Goal: Task Accomplishment & Management: Manage account settings

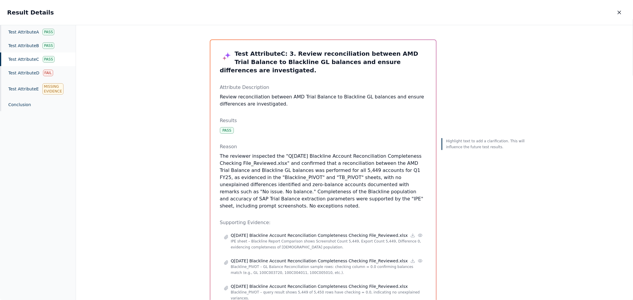
click at [55, 76] on div "Test Attribute D Fail" at bounding box center [38, 73] width 76 height 14
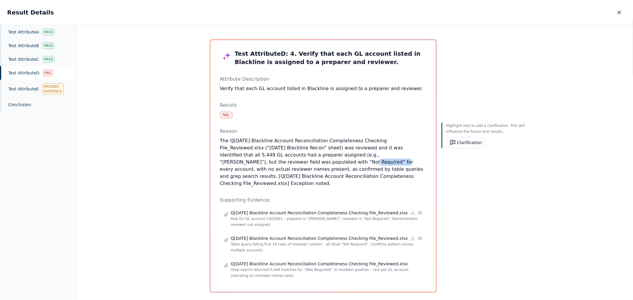
drag, startPoint x: 254, startPoint y: 162, endPoint x: 279, endPoint y: 162, distance: 25.2
click at [282, 162] on p "The Q1 March 2025 Blackline Account Reconciliation Completeness Checking File_R…" at bounding box center [323, 162] width 207 height 50
drag, startPoint x: 278, startPoint y: 162, endPoint x: 452, endPoint y: 141, distance: 175.2
click at [452, 141] on button "Clarification" at bounding box center [466, 142] width 40 height 11
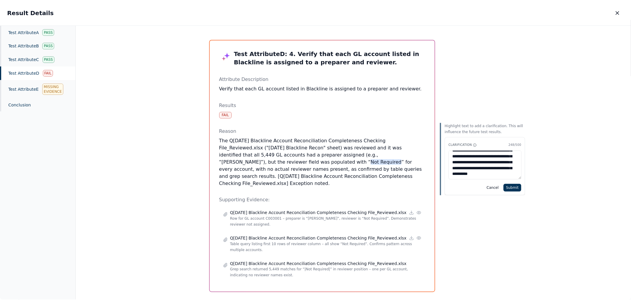
scroll to position [27, 0]
type textarea "**********"
click at [505, 188] on button "Submit" at bounding box center [514, 188] width 18 height 8
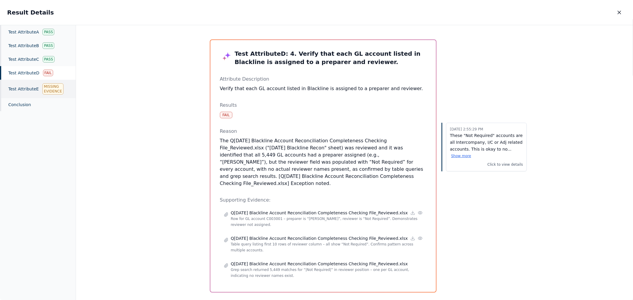
click at [15, 89] on div "Test Attribute E Missing Evidence" at bounding box center [38, 89] width 76 height 18
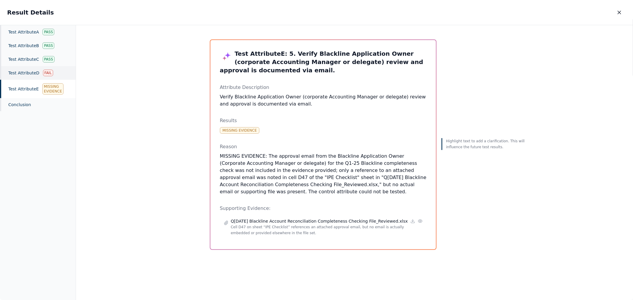
click at [40, 75] on div "Test Attribute D Fail" at bounding box center [38, 73] width 76 height 14
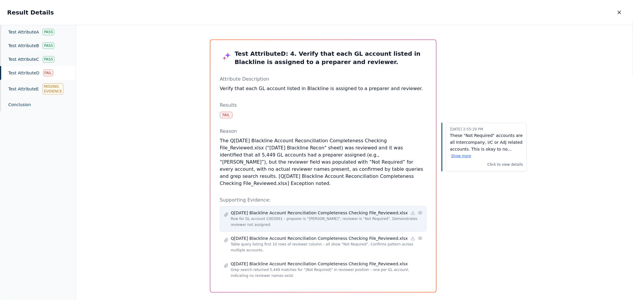
click at [420, 213] on circle at bounding box center [420, 213] width 1 height 1
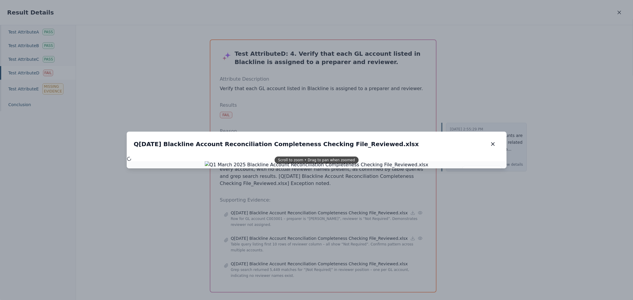
click at [492, 144] on icon "button" at bounding box center [493, 144] width 6 height 6
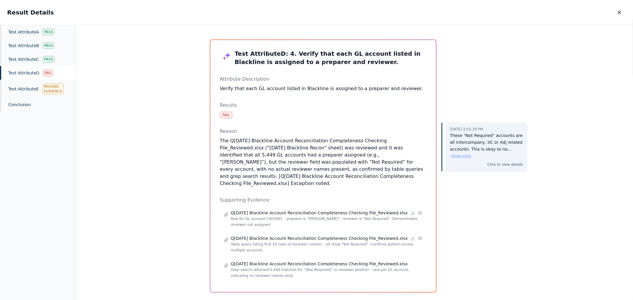
click at [471, 154] on button "Show more" at bounding box center [461, 156] width 20 height 5
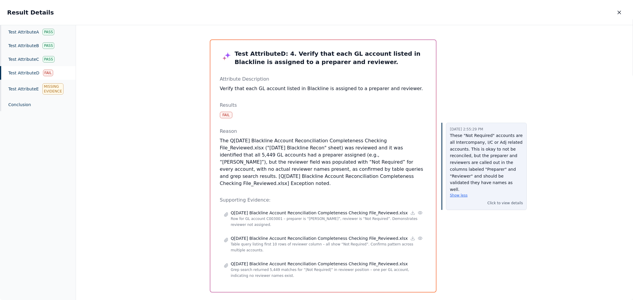
click at [467, 151] on p "These "Not Required" accounts are all Intercompany, I/C or Adj related accounts…" at bounding box center [486, 165] width 73 height 66
drag, startPoint x: 467, startPoint y: 151, endPoint x: 459, endPoint y: 162, distance: 13.4
click at [459, 162] on p "These "Not Required" accounts are all Intercompany, I/C or Adj related accounts…" at bounding box center [486, 165] width 73 height 66
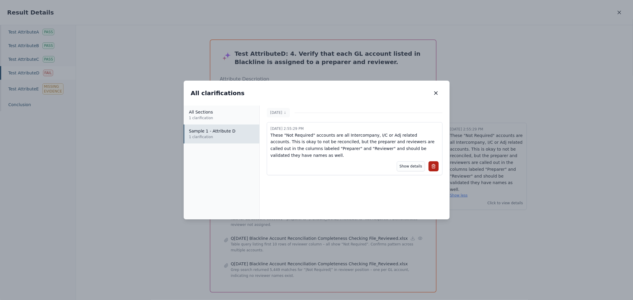
click at [375, 146] on p "These "Not Required" accounts are all Intercompany, I/C or Adj related accounts…" at bounding box center [355, 145] width 168 height 27
click at [363, 146] on p "These "Not Required" accounts are all Intercompany, I/C or Adj related accounts…" at bounding box center [355, 145] width 168 height 27
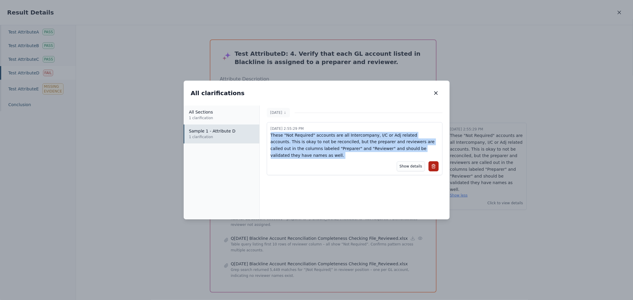
click at [363, 146] on p "These "Not Required" accounts are all Intercompany, I/C or Adj related accounts…" at bounding box center [355, 145] width 168 height 27
click at [407, 162] on button "Show details" at bounding box center [411, 167] width 28 height 10
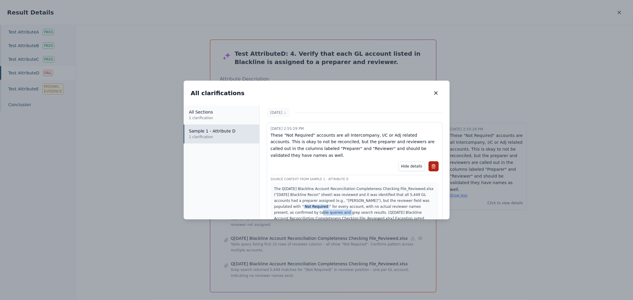
drag, startPoint x: 388, startPoint y: 200, endPoint x: 414, endPoint y: 198, distance: 25.9
click at [414, 198] on p "The Q1 March 2025 Blackline Account Reconciliation Completeness Checking File_R…" at bounding box center [354, 204] width 161 height 36
click at [433, 165] on icon at bounding box center [433, 166] width 3 height 3
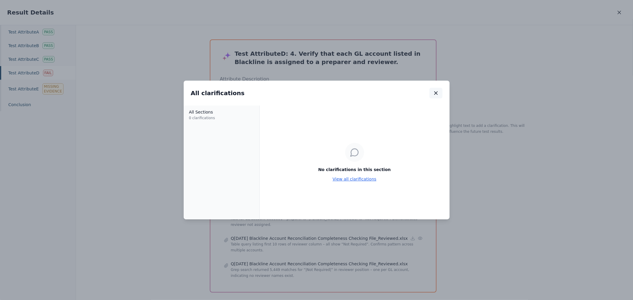
click at [436, 93] on icon "button" at bounding box center [436, 93] width 3 height 3
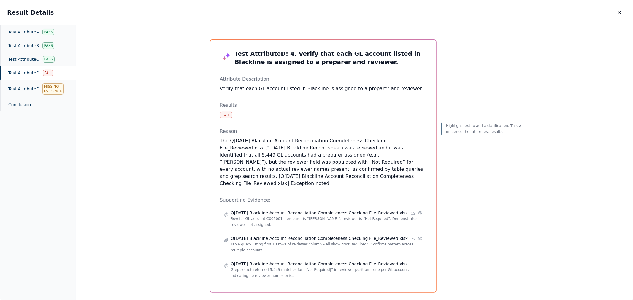
click at [321, 160] on p "The Q1 March 2025 Blackline Account Reconciliation Completeness Checking File_R…" at bounding box center [323, 162] width 207 height 50
drag, startPoint x: 365, startPoint y: 156, endPoint x: 397, endPoint y: 156, distance: 31.5
click at [397, 156] on p "The Q1 March 2025 Blackline Account Reconciliation Completeness Checking File_R…" at bounding box center [323, 162] width 207 height 50
click at [454, 144] on button "Clarification" at bounding box center [466, 142] width 40 height 11
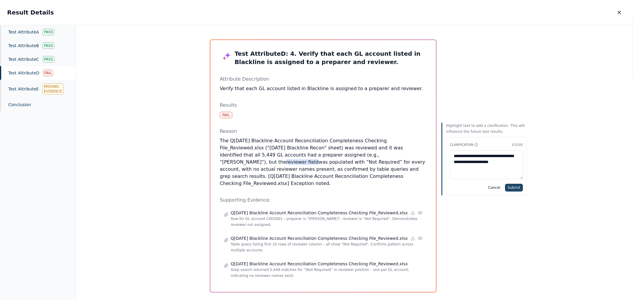
type textarea "**********"
click at [505, 186] on button "Submit" at bounding box center [514, 188] width 18 height 8
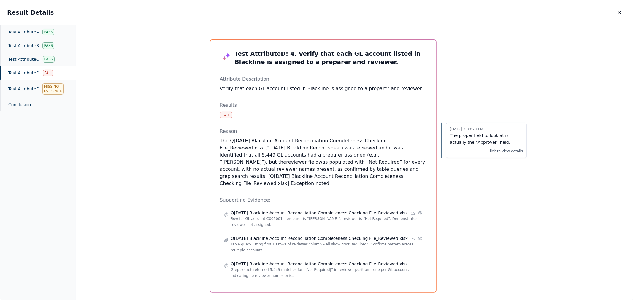
click at [620, 11] on icon "button" at bounding box center [620, 13] width 6 height 6
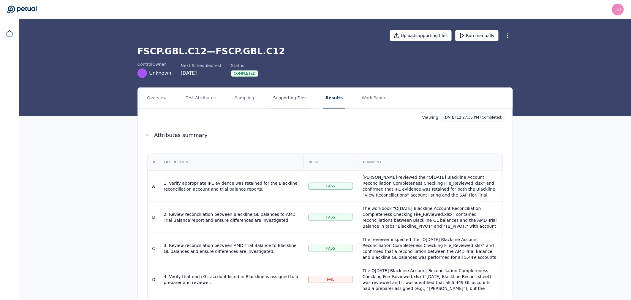
click at [289, 100] on button "Supporting Files" at bounding box center [290, 98] width 38 height 21
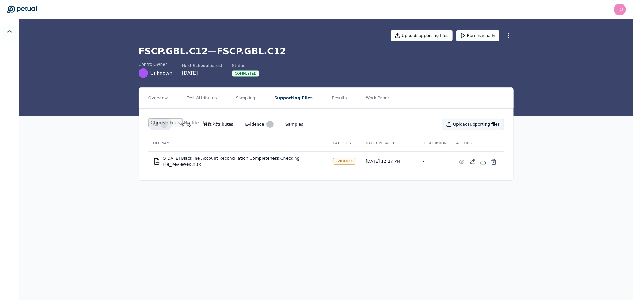
click at [472, 126] on button "Upload supporting files" at bounding box center [473, 124] width 62 height 11
type input "**********"
click at [364, 100] on button "Work Paper" at bounding box center [378, 98] width 29 height 21
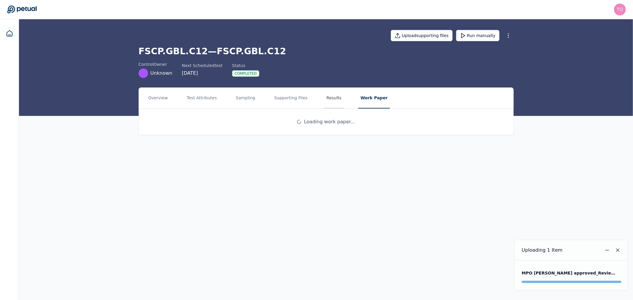
click at [325, 97] on button "Results" at bounding box center [334, 98] width 20 height 21
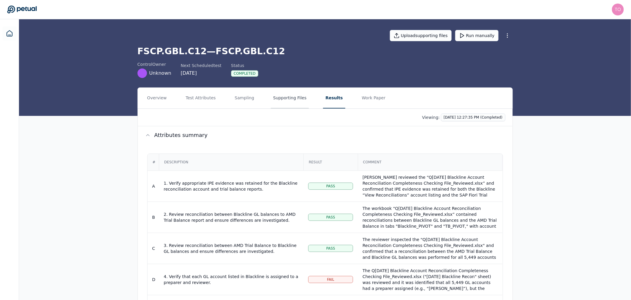
click at [282, 97] on button "Supporting Files" at bounding box center [290, 98] width 38 height 21
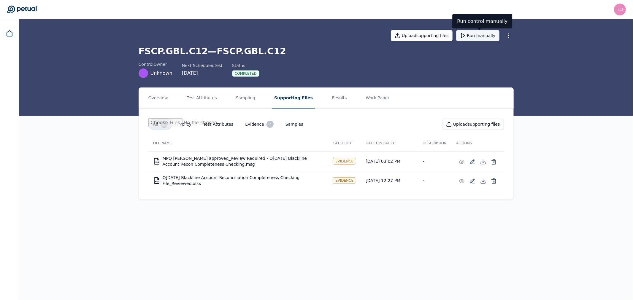
click at [490, 33] on button "Run manually" at bounding box center [477, 35] width 43 height 11
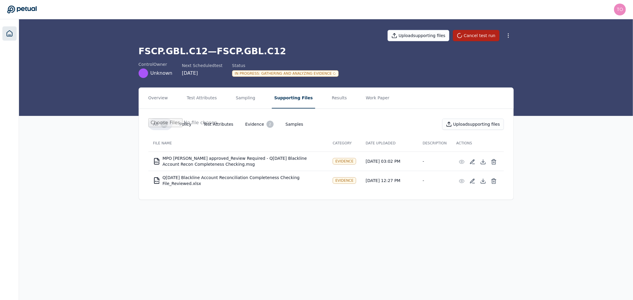
click at [8, 31] on icon at bounding box center [9, 34] width 5 height 6
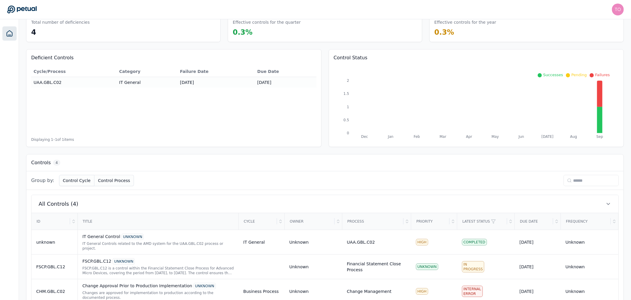
scroll to position [61, 0]
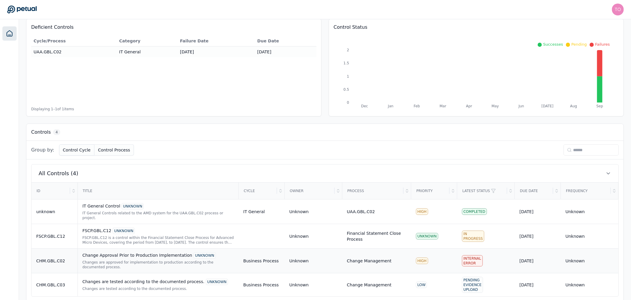
click at [437, 258] on div "HIGH" at bounding box center [434, 261] width 37 height 7
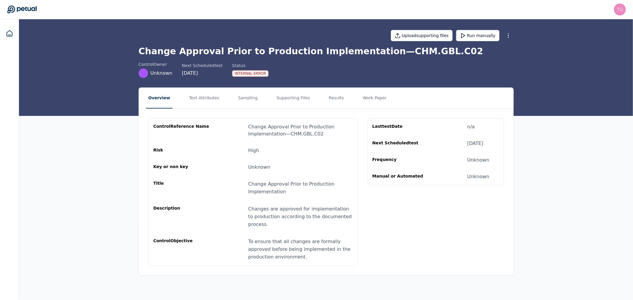
click at [245, 75] on div "Internal Error" at bounding box center [250, 73] width 37 height 7
click at [327, 99] on button "Results" at bounding box center [337, 98] width 20 height 21
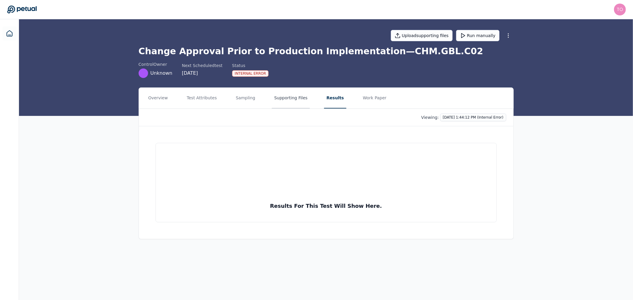
click at [281, 96] on button "Supporting Files" at bounding box center [291, 98] width 38 height 21
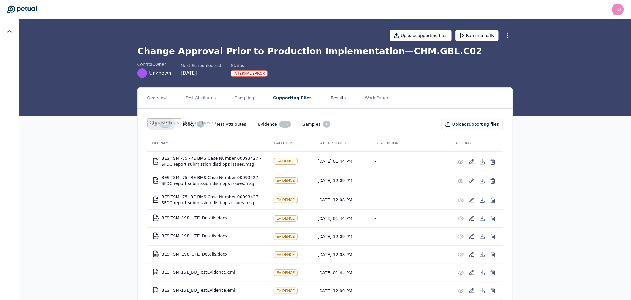
click at [328, 100] on button "Results" at bounding box center [338, 98] width 20 height 21
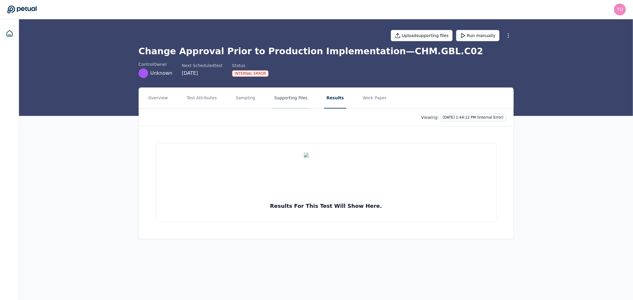
click at [289, 99] on button "Supporting Files" at bounding box center [291, 98] width 38 height 21
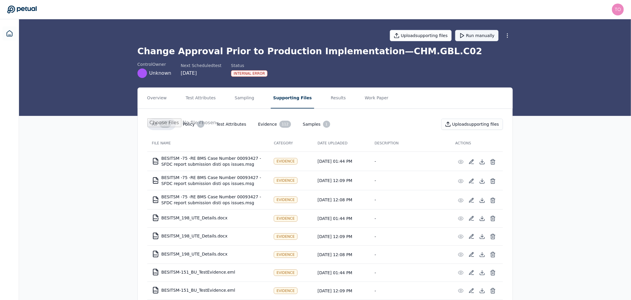
click at [477, 37] on button "Run manually" at bounding box center [476, 35] width 43 height 11
click at [11, 31] on icon at bounding box center [9, 33] width 7 height 7
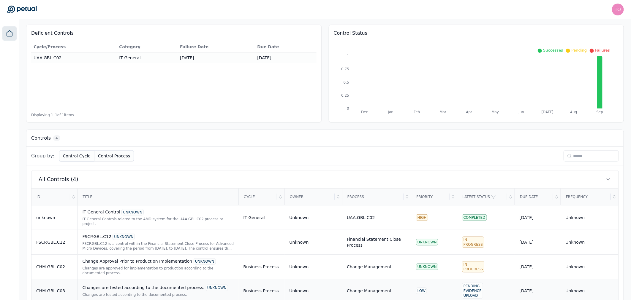
scroll to position [61, 0]
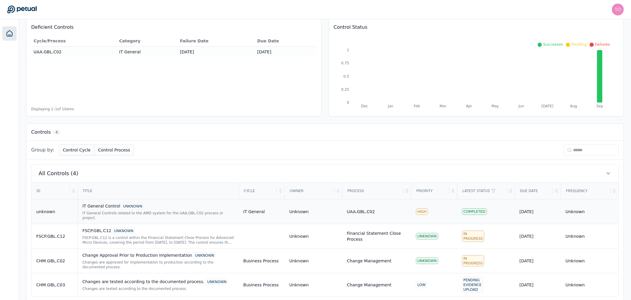
click at [161, 215] on div "IT General Controls related to the AMD system for the UAA.GBL.C02 process or pr…" at bounding box center [158, 216] width 151 height 10
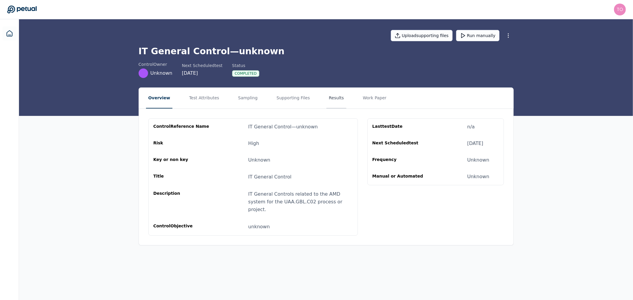
click at [327, 96] on button "Results" at bounding box center [337, 98] width 20 height 21
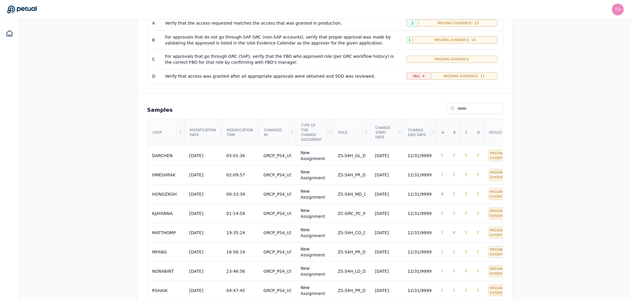
scroll to position [165, 0]
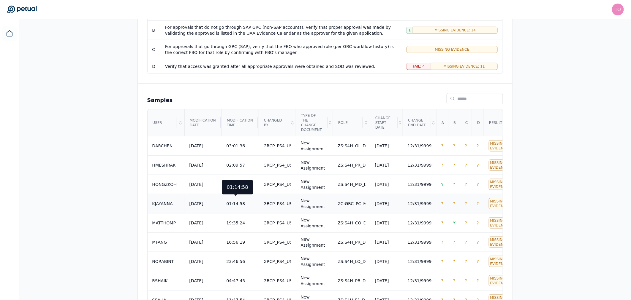
click at [249, 202] on div "01:14:58" at bounding box center [241, 204] width 28 height 6
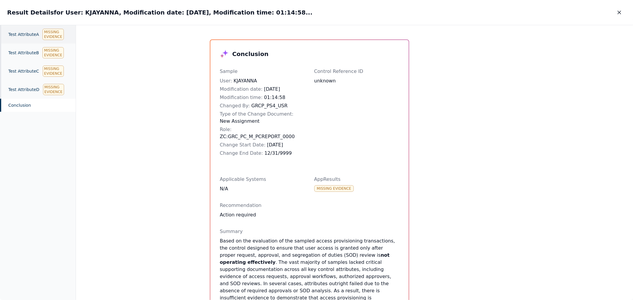
click at [19, 30] on div "Test Attribute A Missing Evidence" at bounding box center [38, 34] width 76 height 18
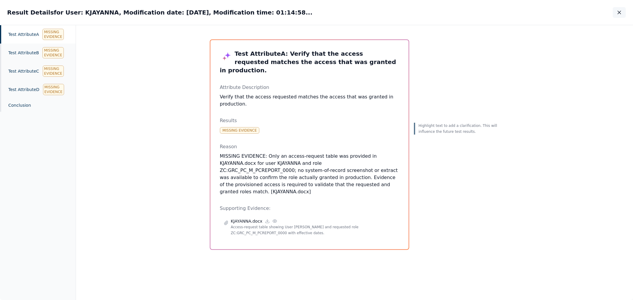
click at [619, 11] on icon "button" at bounding box center [619, 12] width 3 height 3
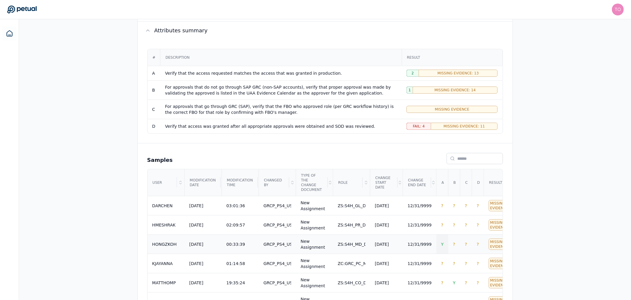
scroll to position [99, 0]
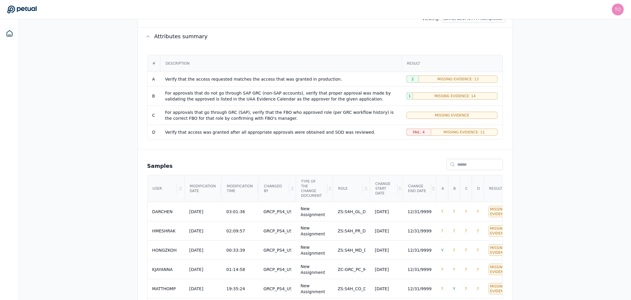
click at [409, 79] on div "2" at bounding box center [412, 79] width 12 height 7
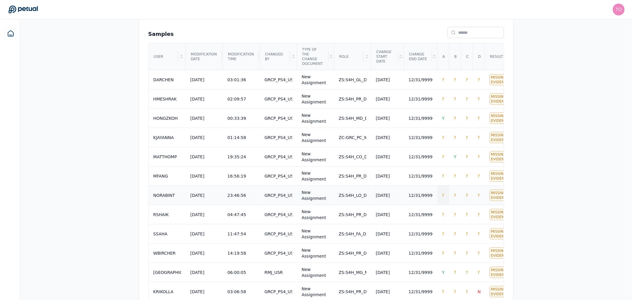
scroll to position [231, 0]
click at [384, 116] on div "[DATE]" at bounding box center [382, 119] width 14 height 6
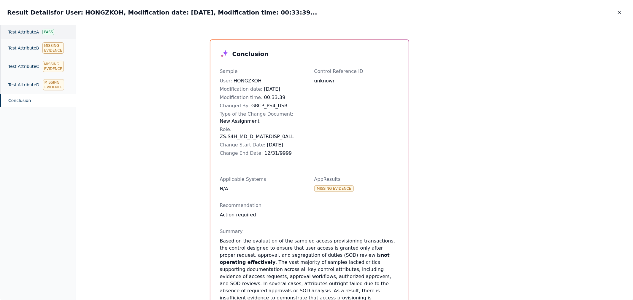
click at [39, 30] on div "Test Attribute A Pass" at bounding box center [38, 32] width 76 height 14
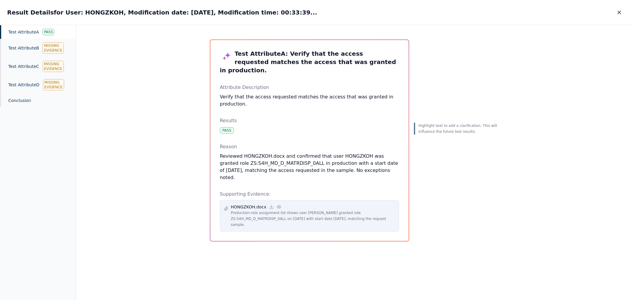
click at [277, 205] on icon at bounding box center [279, 207] width 5 height 5
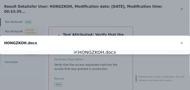
scroll to position [231, 0]
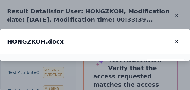
drag, startPoint x: 103, startPoint y: 57, endPoint x: 103, endPoint y: 72, distance: 15.4
click at [103, 72] on img at bounding box center [94, 72] width 95 height 15
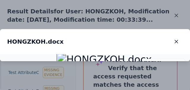
drag, startPoint x: 103, startPoint y: 53, endPoint x: 113, endPoint y: 40, distance: 16.2
click at [113, 52] on img at bounding box center [103, 59] width 95 height 15
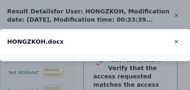
drag, startPoint x: 110, startPoint y: 76, endPoint x: 110, endPoint y: 64, distance: 12.2
click at [110, 55] on img at bounding box center [104, 47] width 95 height 15
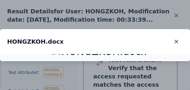
drag, startPoint x: 116, startPoint y: 38, endPoint x: 110, endPoint y: 42, distance: 6.8
click at [110, 44] on img at bounding box center [98, 51] width 95 height 15
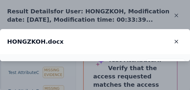
drag, startPoint x: 107, startPoint y: 64, endPoint x: 107, endPoint y: 48, distance: 16.4
click at [107, 41] on img at bounding box center [100, 33] width 95 height 15
drag, startPoint x: 113, startPoint y: 71, endPoint x: 122, endPoint y: 33, distance: 39.6
click at [153, 63] on icon at bounding box center [152, 65] width 5 height 5
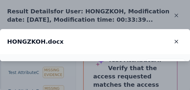
click at [153, 63] on icon at bounding box center [152, 65] width 5 height 5
drag, startPoint x: 107, startPoint y: 46, endPoint x: 105, endPoint y: 86, distance: 40.1
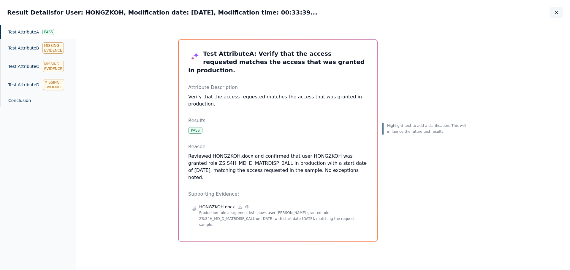
click at [557, 12] on icon "button" at bounding box center [556, 13] width 6 height 6
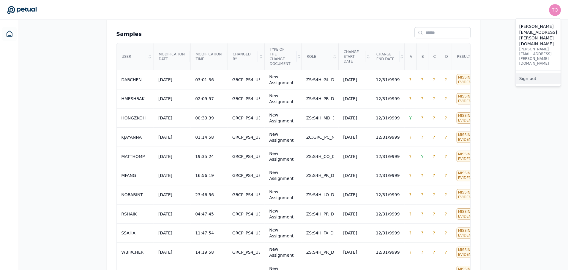
scroll to position [208, 0]
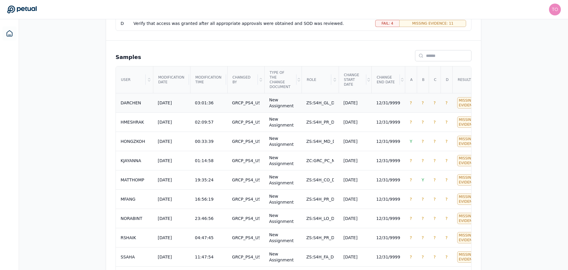
click at [315, 102] on td "ZS:S4H_GL_D_GENLEDGR_0511" at bounding box center [319, 102] width 37 height 19
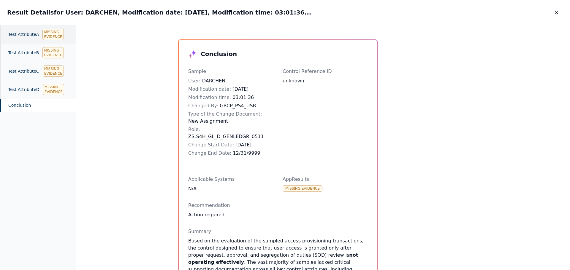
click at [61, 39] on div "Test Attribute A Missing Evidence" at bounding box center [38, 34] width 76 height 18
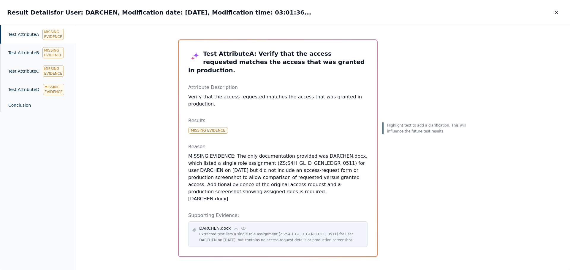
click at [241, 226] on icon at bounding box center [243, 228] width 5 height 5
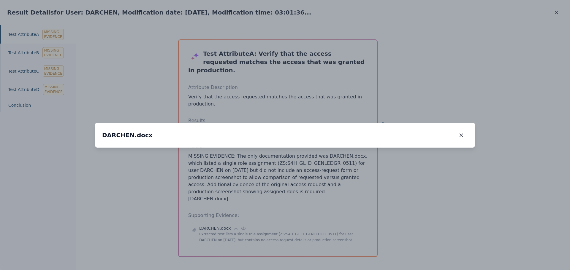
drag, startPoint x: 309, startPoint y: 182, endPoint x: 309, endPoint y: 151, distance: 31.2
click at [286, 117] on img at bounding box center [286, 117] width 0 height 0
click at [462, 132] on icon "button" at bounding box center [461, 135] width 6 height 6
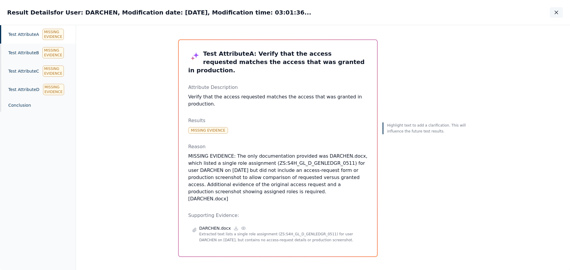
click at [556, 12] on icon "button" at bounding box center [556, 13] width 6 height 6
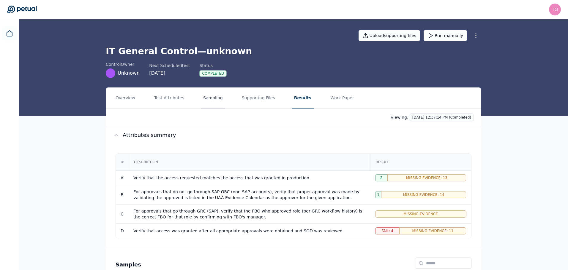
click at [212, 100] on button "Sampling" at bounding box center [213, 98] width 24 height 21
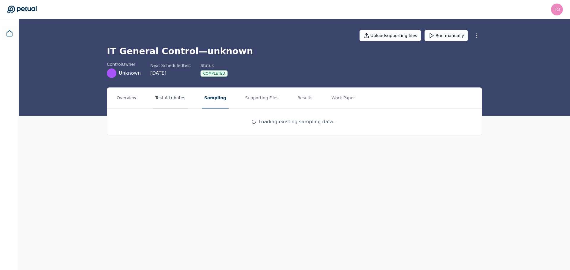
click at [169, 98] on button "Test Attributes" at bounding box center [170, 98] width 35 height 21
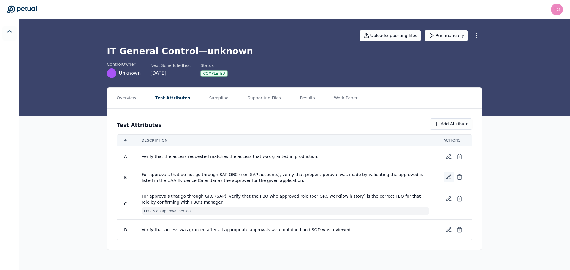
click at [446, 177] on icon at bounding box center [449, 177] width 6 height 6
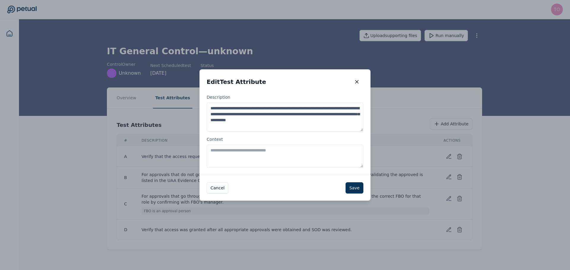
click at [276, 152] on textarea "Context" at bounding box center [285, 156] width 157 height 23
type textarea "**********"
click at [357, 187] on button "Save" at bounding box center [355, 188] width 18 height 11
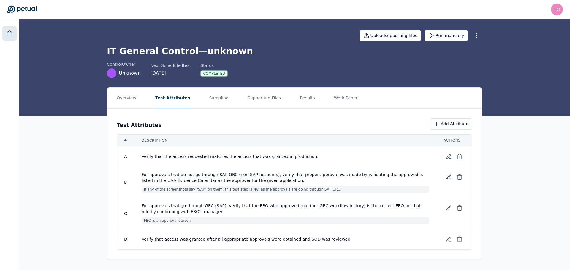
click at [8, 33] on icon at bounding box center [9, 33] width 7 height 7
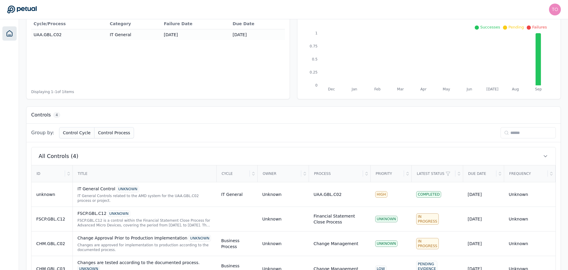
scroll to position [100, 0]
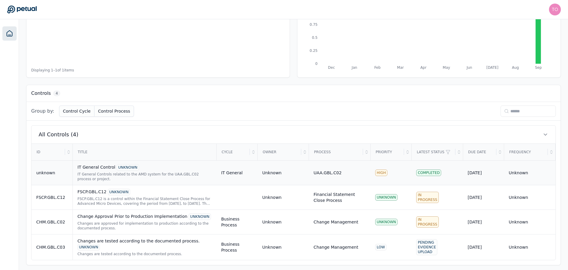
click at [156, 177] on div "IT General Controls related to the AMD system for the UAA.GBL.C02 process or pr…" at bounding box center [144, 177] width 134 height 10
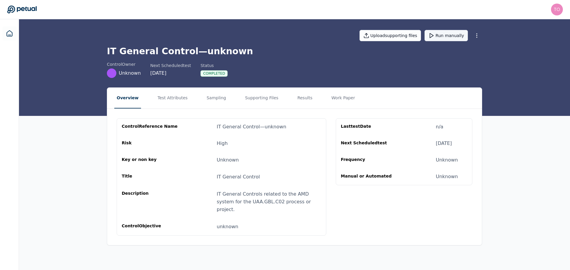
click at [454, 33] on button "Run manually" at bounding box center [446, 35] width 43 height 11
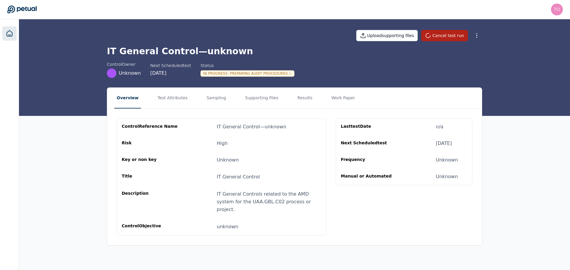
click at [8, 34] on icon at bounding box center [9, 33] width 7 height 7
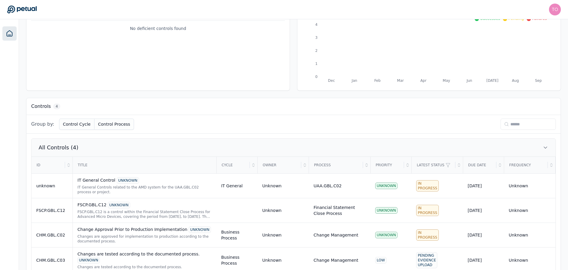
scroll to position [100, 0]
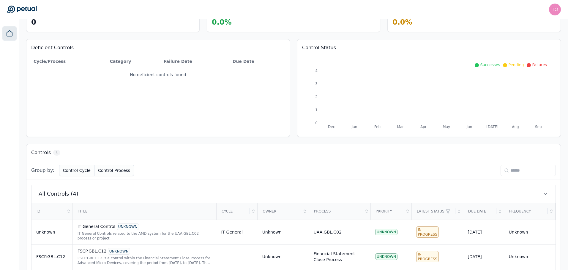
scroll to position [100, 0]
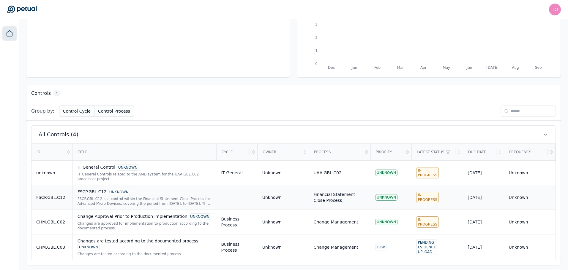
click at [163, 197] on div "FSCP.GBL.C12 is a control within the Financial Statement Close Process for Adva…" at bounding box center [144, 202] width 134 height 10
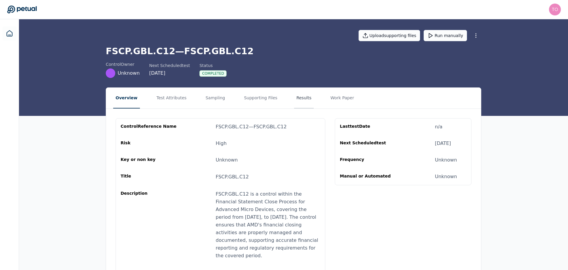
click at [294, 96] on button "Results" at bounding box center [304, 98] width 20 height 21
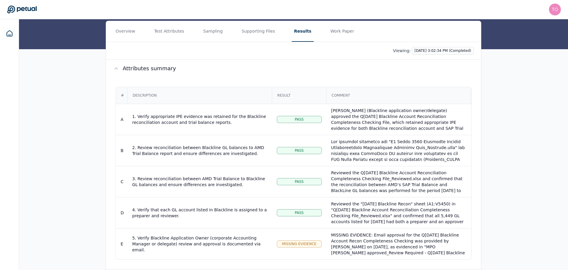
scroll to position [58, 0]
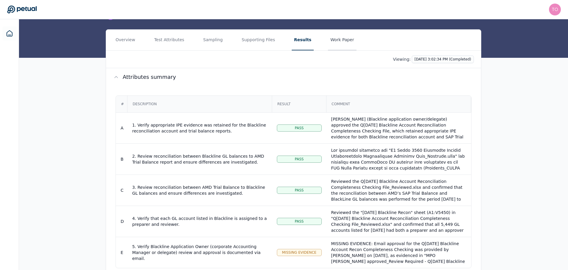
click at [331, 37] on button "Work Paper" at bounding box center [342, 40] width 29 height 21
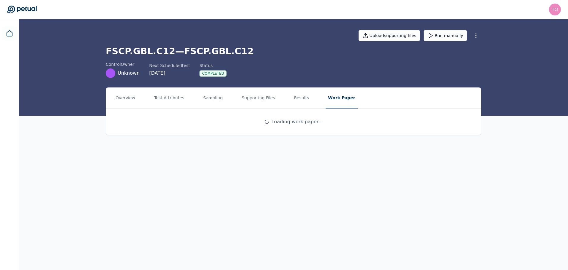
scroll to position [0, 0]
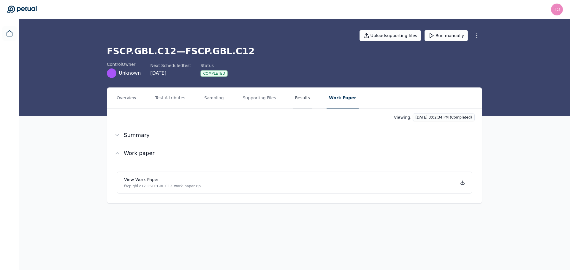
click at [293, 97] on button "Results" at bounding box center [303, 98] width 20 height 21
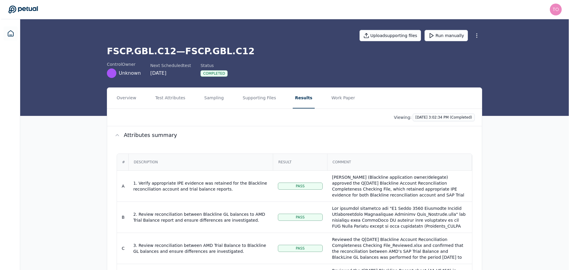
scroll to position [147, 0]
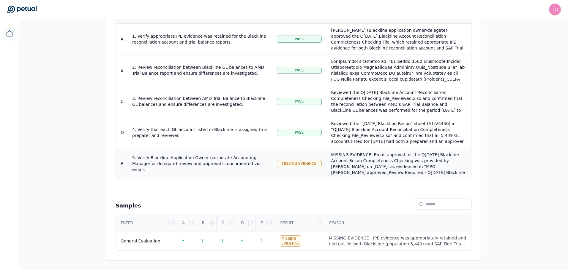
click at [370, 165] on div "MISSING EVIDENCE: Email approval for the Q[DATE] Blackline Account Recon Comple…" at bounding box center [398, 193] width 135 height 83
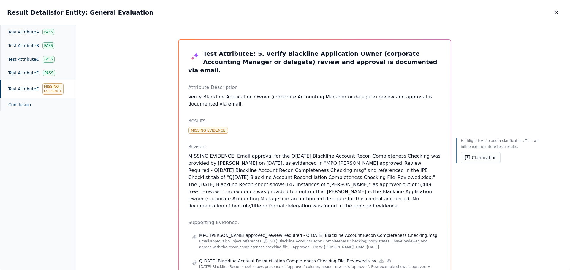
drag, startPoint x: 229, startPoint y: 185, endPoint x: 230, endPoint y: 211, distance: 25.9
click at [230, 210] on p "MISSING EVIDENCE: Email approval for the Q[DATE] Blackline Account Recon Comple…" at bounding box center [314, 181] width 253 height 57
click at [303, 193] on p "MISSING EVIDENCE: Email approval for the Q[DATE] Blackline Account Recon Comple…" at bounding box center [314, 181] width 253 height 57
click at [293, 199] on p "MISSING EVIDENCE: Email approval for the Q[DATE] Blackline Account Recon Comple…" at bounding box center [314, 181] width 253 height 57
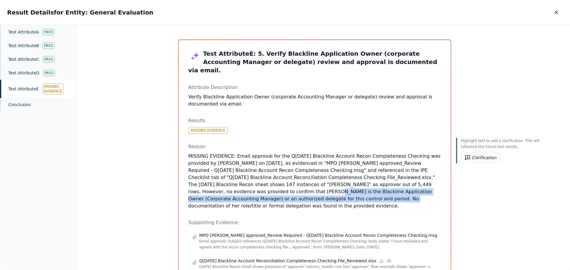
drag, startPoint x: 356, startPoint y: 192, endPoint x: 228, endPoint y: 208, distance: 128.7
click at [228, 208] on p "MISSING EVIDENCE: Email approval for the Q[DATE] Blackline Account Recon Comple…" at bounding box center [314, 181] width 253 height 57
click at [461, 161] on button "Clarification" at bounding box center [481, 157] width 40 height 11
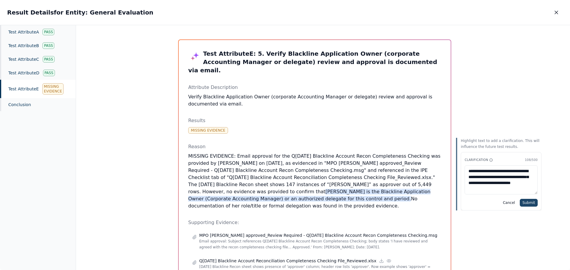
type textarea "**********"
click at [520, 204] on button "Submit" at bounding box center [529, 203] width 18 height 8
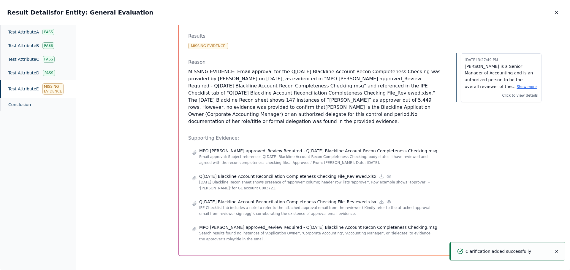
scroll to position [94, 0]
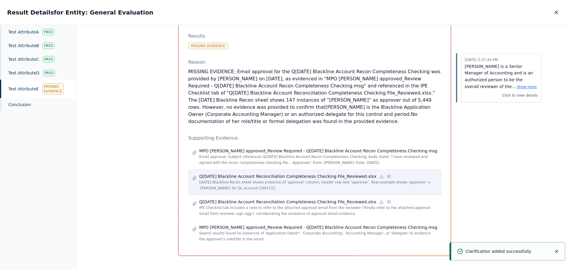
click at [387, 175] on icon at bounding box center [389, 176] width 4 height 3
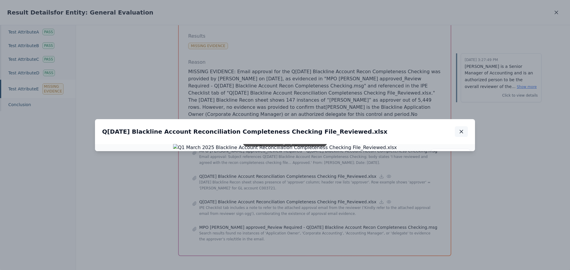
click at [463, 130] on icon "button" at bounding box center [461, 131] width 3 height 3
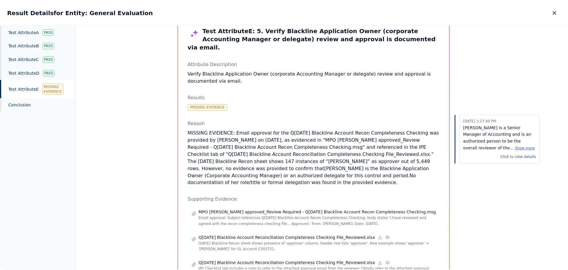
scroll to position [0, 0]
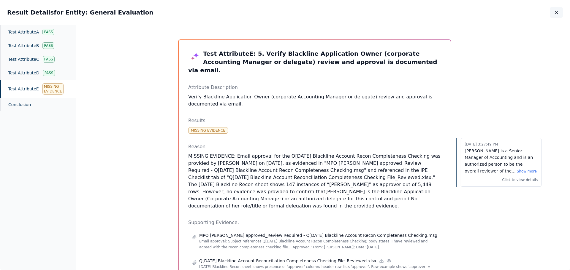
click at [556, 12] on icon "button" at bounding box center [556, 13] width 6 height 6
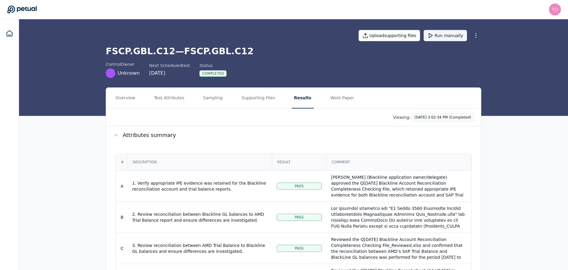
click at [452, 35] on button "Run manually" at bounding box center [444, 35] width 43 height 11
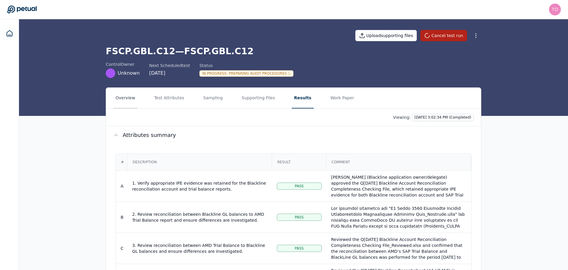
click at [120, 97] on button "Overview" at bounding box center [125, 98] width 24 height 21
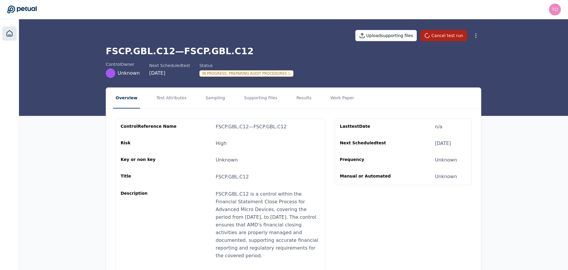
click at [12, 32] on icon at bounding box center [9, 33] width 7 height 7
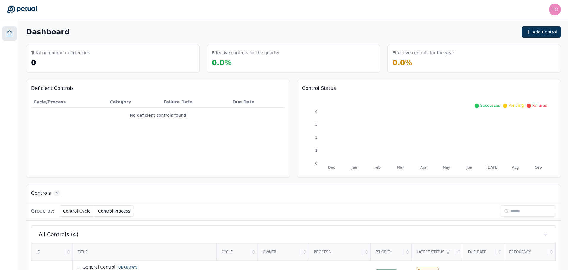
scroll to position [100, 0]
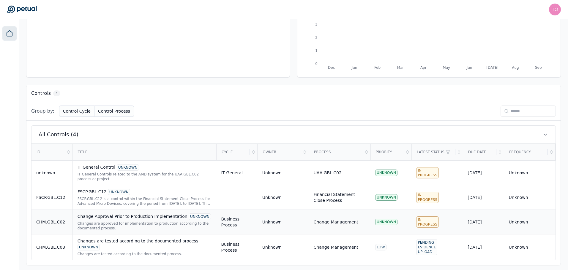
click at [150, 227] on div "Changes are approved for implementation to production according to the document…" at bounding box center [144, 226] width 134 height 10
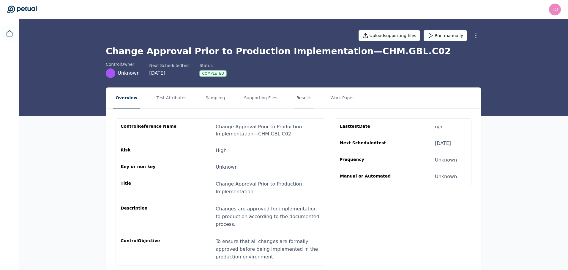
click at [294, 100] on button "Results" at bounding box center [304, 98] width 20 height 21
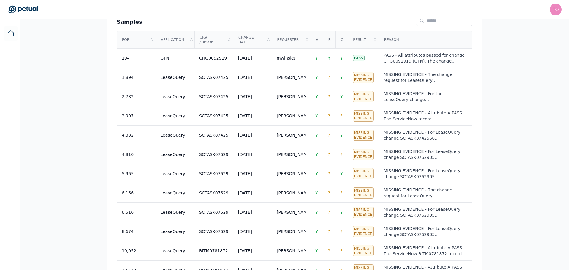
scroll to position [222, 0]
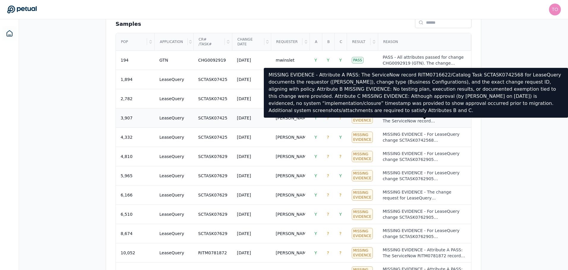
click at [443, 115] on div "MISSING EVIDENCE - Attribute A PASS: The ServiceNow record RITM0716622/Catalog …" at bounding box center [423, 118] width 83 height 12
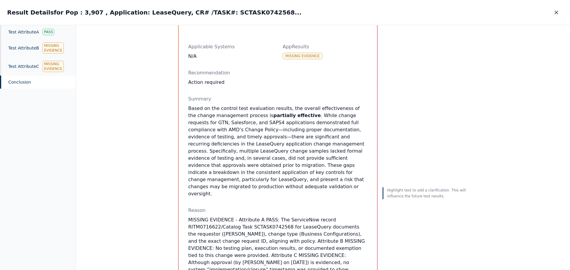
scroll to position [59, 0]
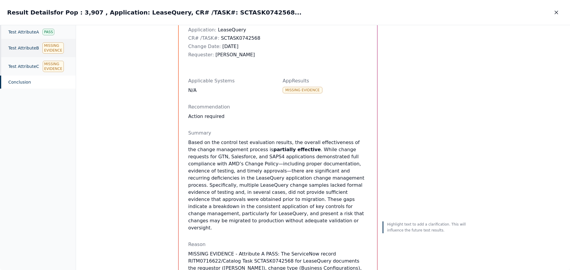
click at [29, 46] on div "Test Attribute B Missing Evidence" at bounding box center [38, 48] width 76 height 18
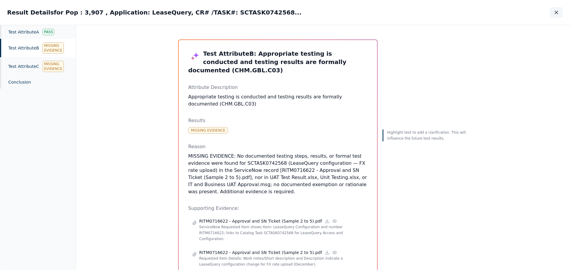
click at [556, 12] on icon "button" at bounding box center [556, 12] width 3 height 3
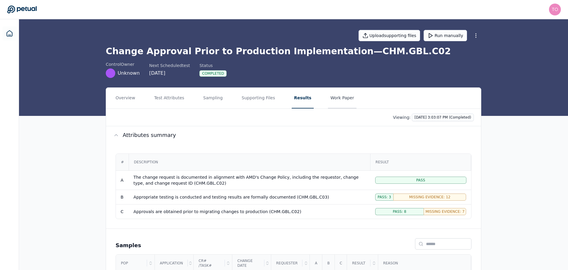
click at [331, 98] on button "Work Paper" at bounding box center [342, 98] width 29 height 21
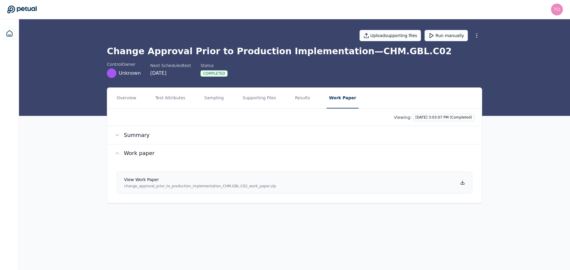
click at [459, 181] on link "View work paper change_approval_prior_to_production_implementation_CHM.GBL.C02_…" at bounding box center [295, 183] width 356 height 22
click at [8, 31] on icon at bounding box center [9, 33] width 7 height 7
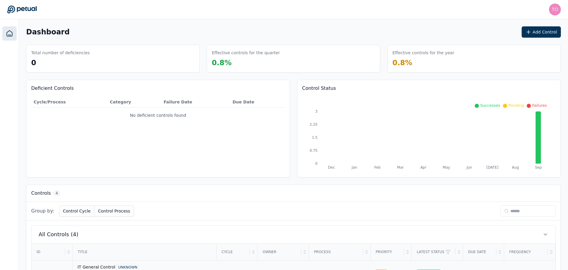
scroll to position [100, 0]
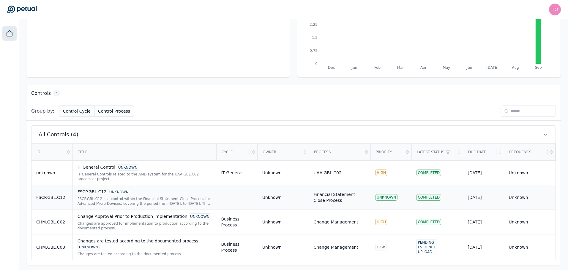
click at [140, 193] on div "FSCP.GBL.C12 UNKNOWN" at bounding box center [144, 192] width 134 height 7
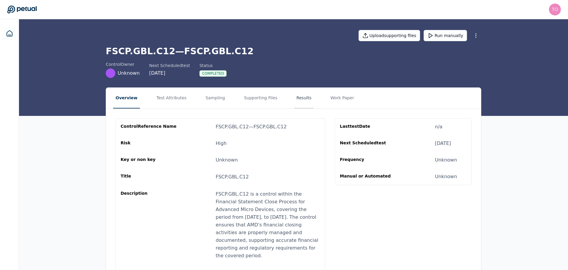
click at [294, 99] on button "Results" at bounding box center [304, 98] width 20 height 21
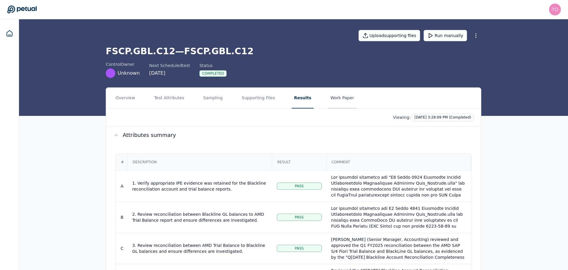
click at [328, 94] on button "Work Paper" at bounding box center [342, 98] width 29 height 21
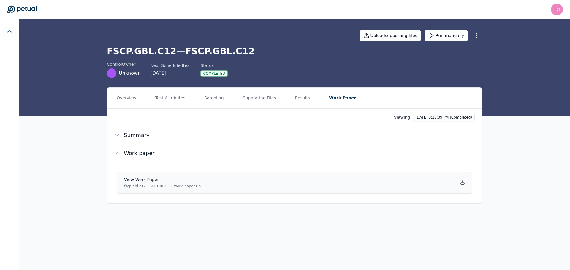
click at [450, 184] on link "View work paper fscp.gbl.c12_FSCP.GBL.C12_work_paper.zip" at bounding box center [295, 183] width 356 height 22
click at [297, 101] on button "Results" at bounding box center [303, 98] width 20 height 21
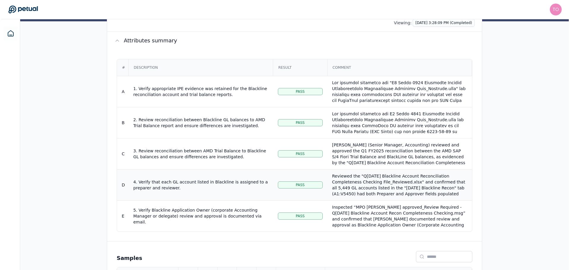
scroll to position [119, 0]
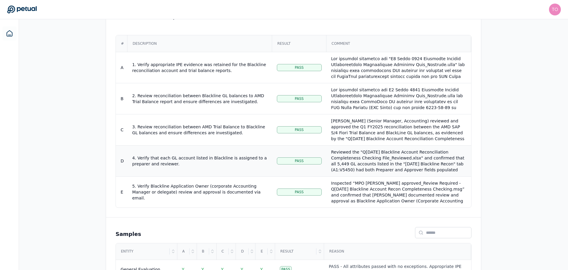
click at [402, 166] on div "Reviewed the "Q[DATE] Blackline Account Reconciliation Completeness Checking Fi…" at bounding box center [398, 187] width 135 height 77
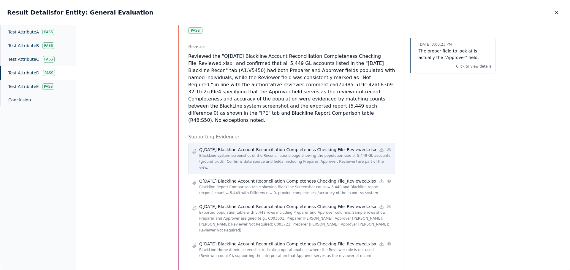
scroll to position [55, 0]
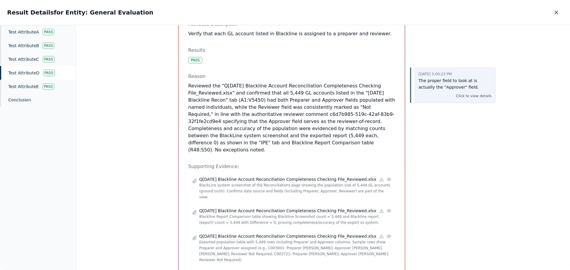
click at [429, 88] on p "The proper field to look at is actually the "Approver" field." at bounding box center [455, 84] width 73 height 14
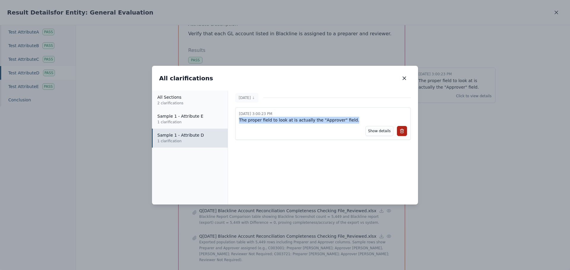
drag, startPoint x: 237, startPoint y: 121, endPoint x: 345, endPoint y: 120, distance: 108.1
click at [345, 120] on div "[DATE] 3:00:23 PM The proper field to look at is actually the "Approver" field.…" at bounding box center [323, 123] width 176 height 33
click at [404, 78] on icon "button" at bounding box center [404, 78] width 3 height 3
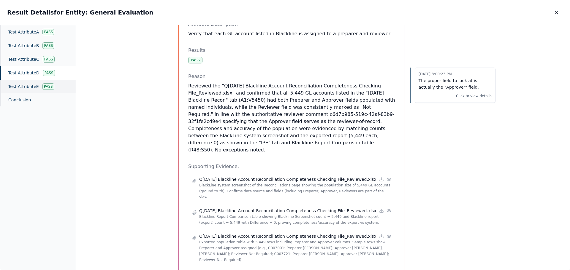
click at [30, 89] on div "Test Attribute E Pass" at bounding box center [38, 87] width 76 height 14
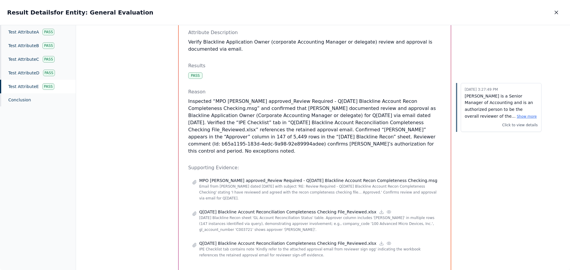
scroll to position [63, 0]
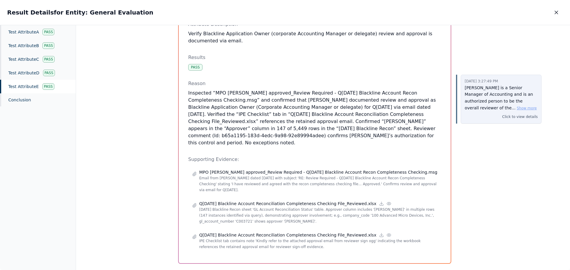
click at [517, 106] on button "Show more" at bounding box center [527, 108] width 20 height 5
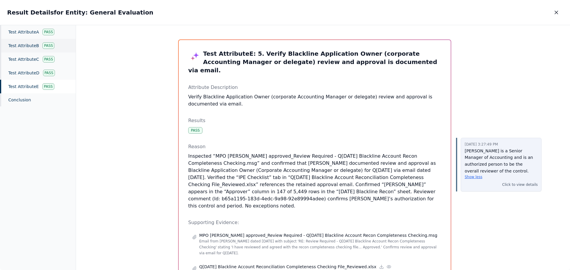
click at [22, 49] on div "Test Attribute B Pass" at bounding box center [38, 46] width 76 height 14
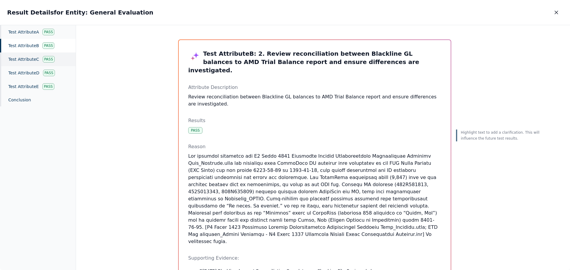
click at [28, 61] on div "Test Attribute C Pass" at bounding box center [38, 60] width 76 height 14
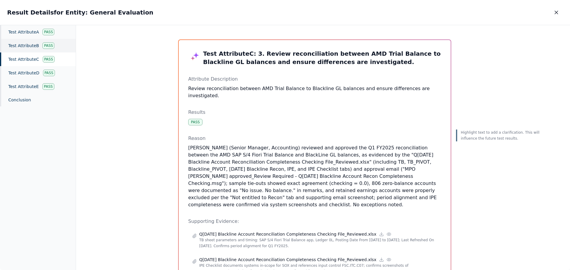
click at [23, 49] on div "Test Attribute B Pass" at bounding box center [38, 46] width 76 height 14
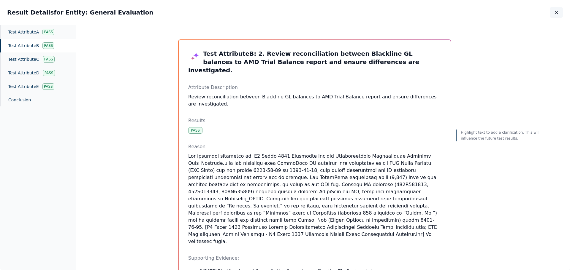
click at [557, 13] on icon "button" at bounding box center [556, 13] width 6 height 6
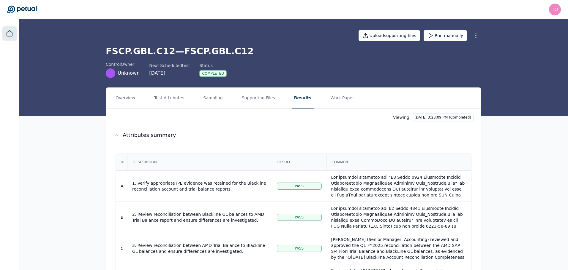
click at [12, 38] on link at bounding box center [9, 33] width 14 height 14
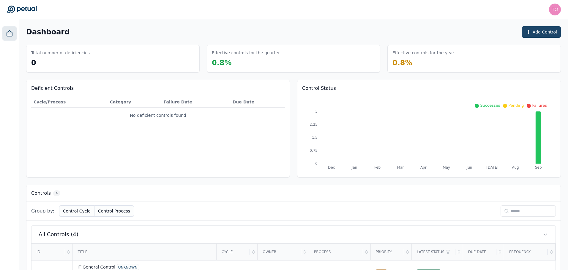
click at [539, 33] on button "Add Control" at bounding box center [540, 31] width 39 height 11
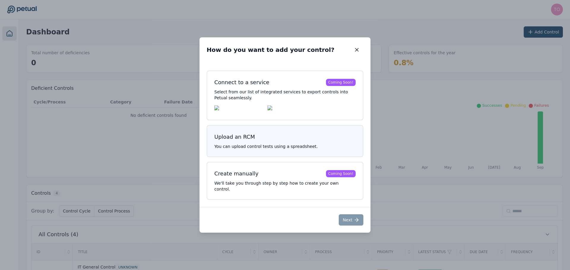
click at [268, 141] on h3 "Upload an RCM" at bounding box center [284, 137] width 141 height 8
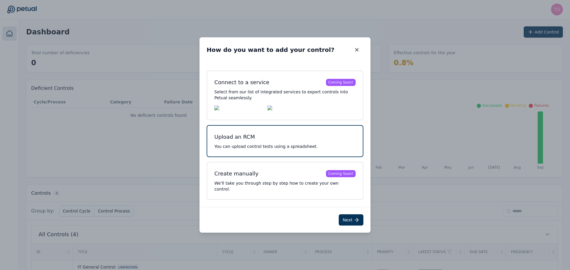
drag, startPoint x: 358, startPoint y: 217, endPoint x: 355, endPoint y: 220, distance: 4.2
click at [357, 218] on icon at bounding box center [357, 220] width 6 height 6
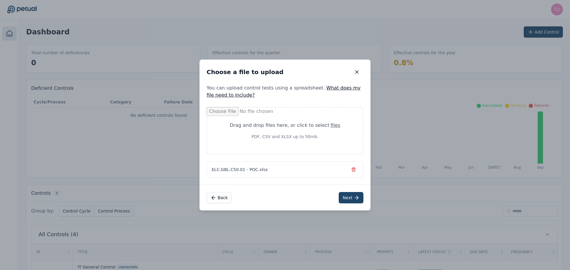
click at [351, 201] on button "Next" at bounding box center [351, 197] width 25 height 11
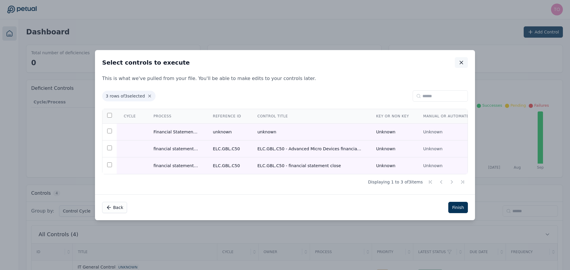
click at [461, 64] on icon "button" at bounding box center [461, 63] width 6 height 6
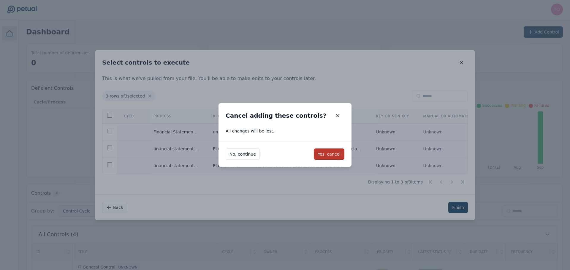
click at [333, 152] on button "Yes, cancel" at bounding box center [329, 154] width 31 height 11
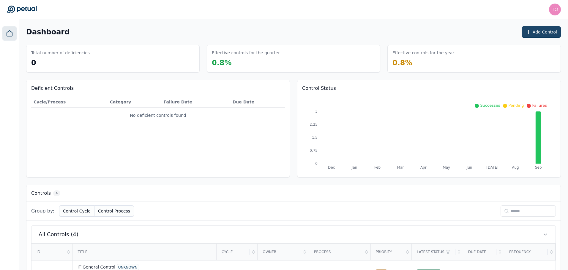
click at [547, 31] on button "Add Control" at bounding box center [540, 31] width 39 height 11
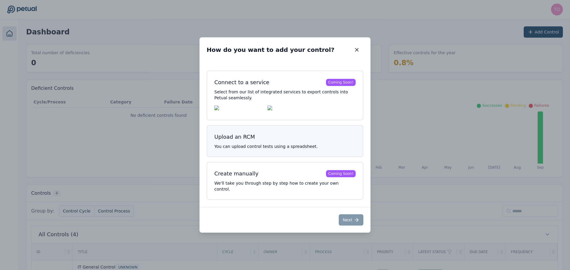
click at [311, 150] on p "You can upload control tests using a spreadsheet." at bounding box center [284, 147] width 141 height 6
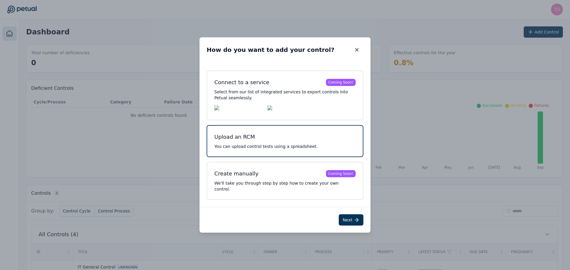
click at [348, 218] on button "Next" at bounding box center [351, 220] width 25 height 11
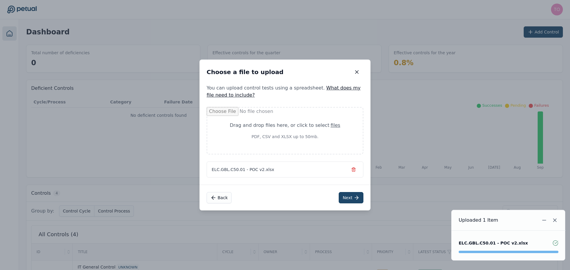
click at [350, 197] on button "Next" at bounding box center [351, 197] width 25 height 11
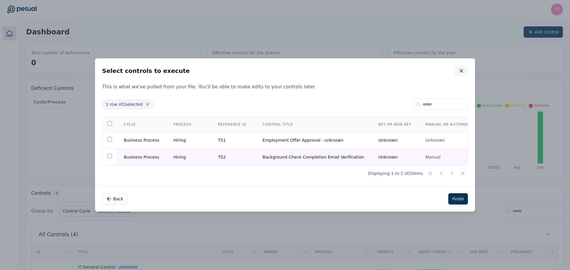
click at [462, 69] on icon "button" at bounding box center [461, 70] width 3 height 3
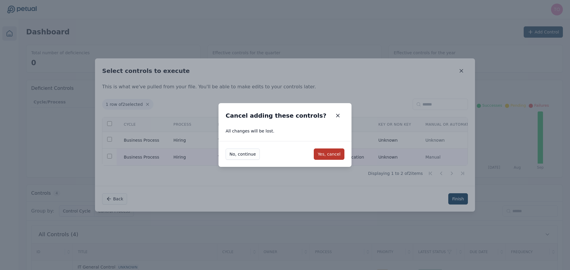
click at [333, 156] on button "Yes, cancel" at bounding box center [329, 154] width 31 height 11
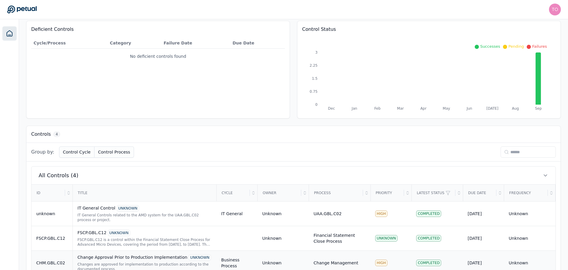
scroll to position [100, 0]
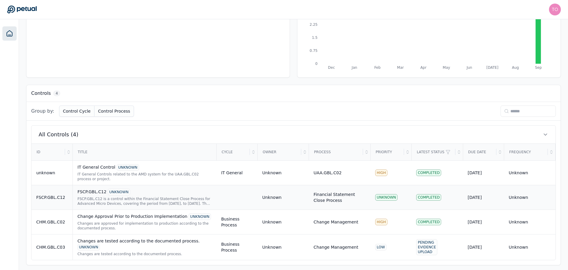
click at [162, 198] on div "FSCP.GBL.C12 is a control within the Financial Statement Close Process for Adva…" at bounding box center [144, 202] width 134 height 10
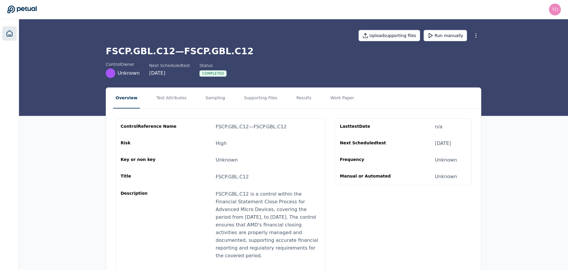
click at [9, 34] on icon at bounding box center [9, 33] width 7 height 7
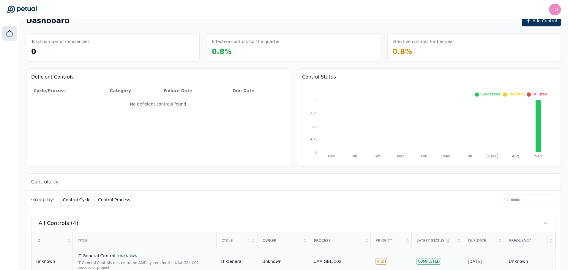
scroll to position [100, 0]
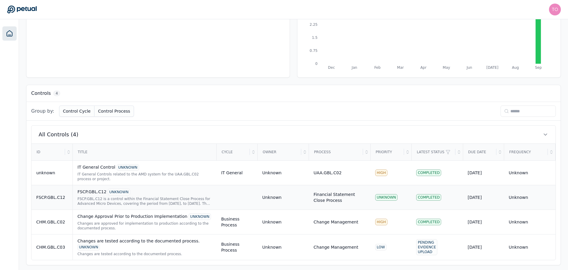
click at [132, 198] on div "FSCP.GBL.C12 is a control within the Financial Statement Close Process for Adva…" at bounding box center [144, 202] width 134 height 10
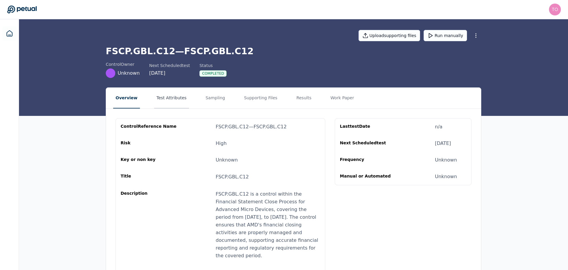
click at [164, 96] on button "Test Attributes" at bounding box center [171, 98] width 35 height 21
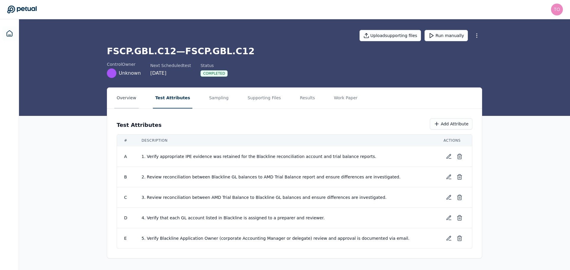
click at [126, 96] on button "Overview" at bounding box center [126, 98] width 24 height 21
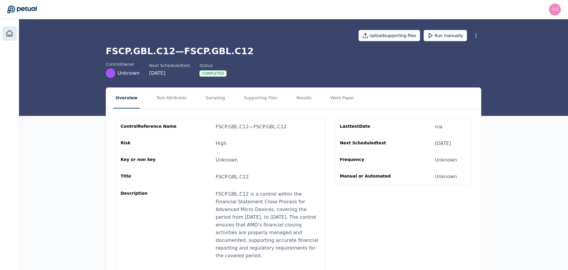
click at [9, 34] on icon at bounding box center [9, 33] width 7 height 7
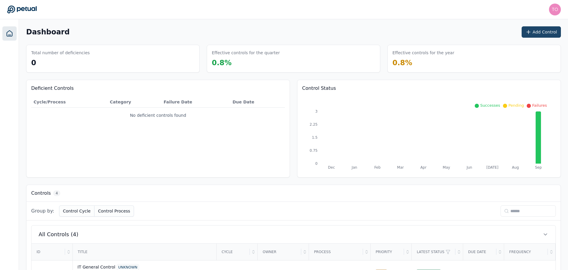
click at [552, 32] on button "Add Control" at bounding box center [540, 31] width 39 height 11
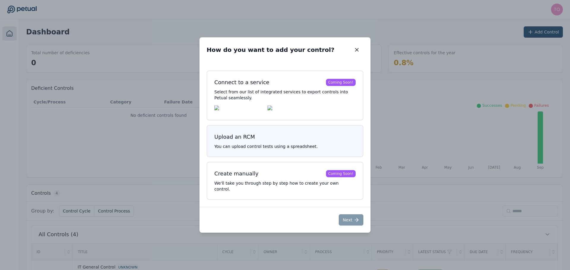
click at [257, 146] on button "Upload an RCM You can upload control tests using a spreadsheet." at bounding box center [285, 141] width 157 height 32
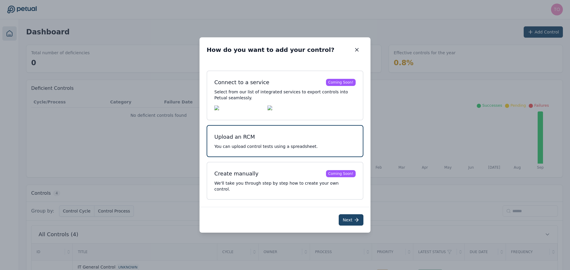
click at [355, 220] on icon at bounding box center [357, 220] width 6 height 6
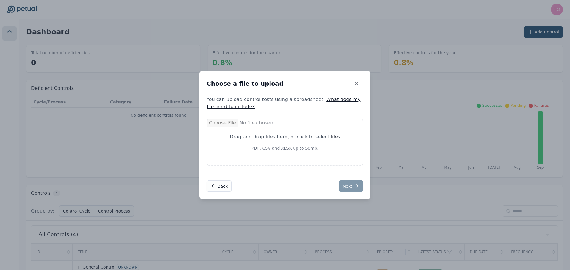
click at [333, 136] on div "files" at bounding box center [335, 137] width 10 height 7
type input "**********"
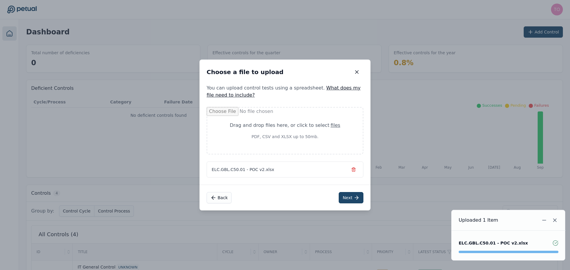
click at [348, 203] on button "Next" at bounding box center [351, 197] width 25 height 11
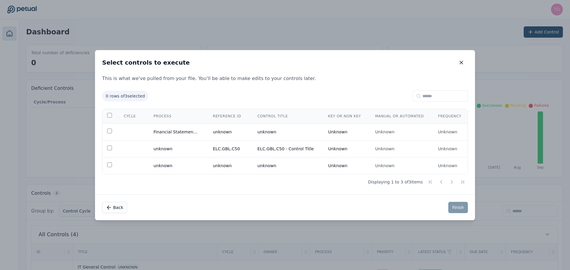
click at [114, 207] on button "Back" at bounding box center [114, 207] width 25 height 11
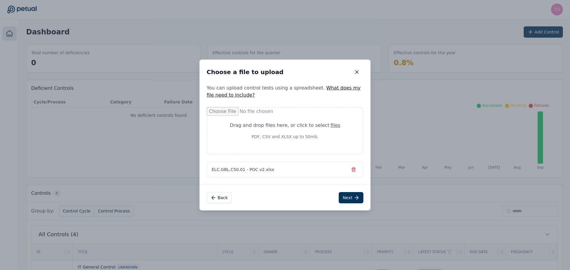
click at [355, 171] on icon "button" at bounding box center [353, 169] width 5 height 5
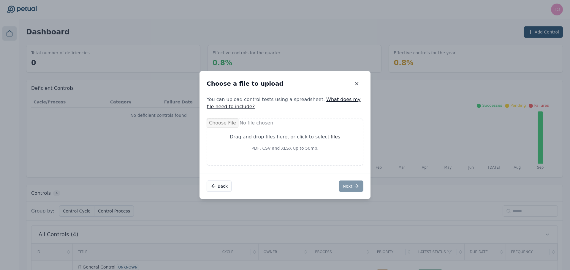
click at [330, 137] on div "files" at bounding box center [335, 137] width 10 height 7
type input "**********"
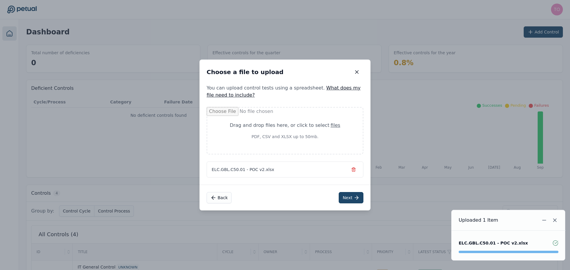
click at [352, 197] on button "Next" at bounding box center [351, 197] width 25 height 11
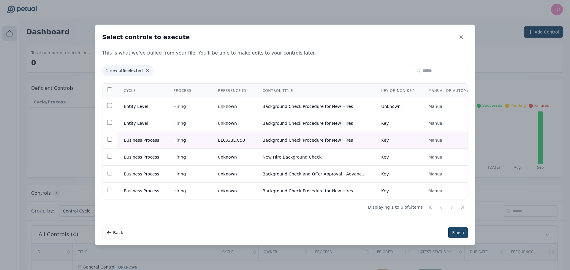
click at [457, 235] on button "Finish" at bounding box center [458, 232] width 20 height 11
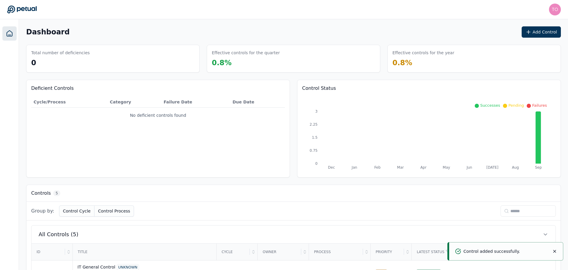
scroll to position [125, 0]
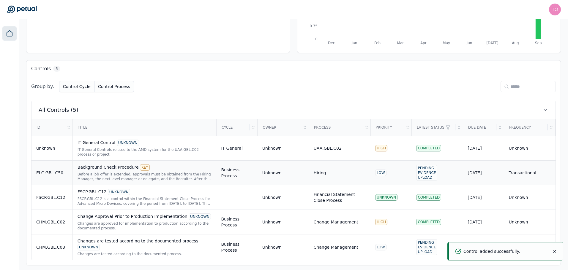
click at [167, 173] on div "Before a job offer is extended, approvals must be obtained from the Hiring Mana…" at bounding box center [144, 177] width 134 height 10
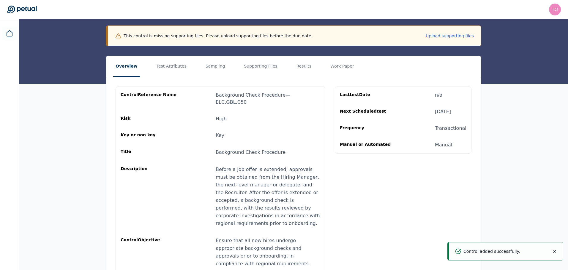
scroll to position [67, 0]
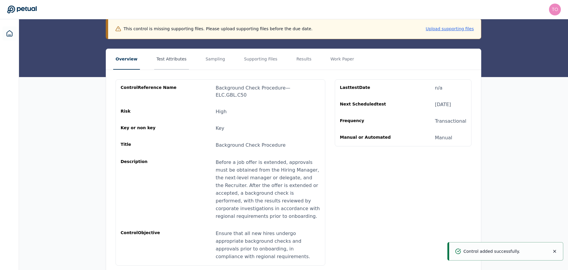
click at [159, 56] on button "Test Attributes" at bounding box center [171, 59] width 35 height 21
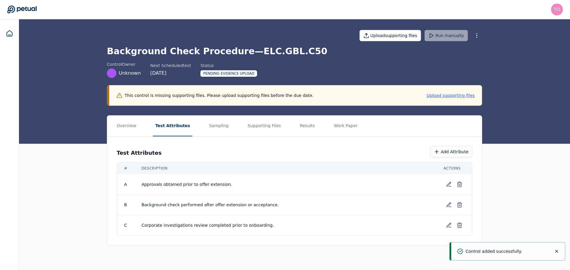
click at [557, 251] on icon "Notifications (F8)" at bounding box center [556, 251] width 5 height 5
click at [450, 186] on icon at bounding box center [449, 185] width 6 height 6
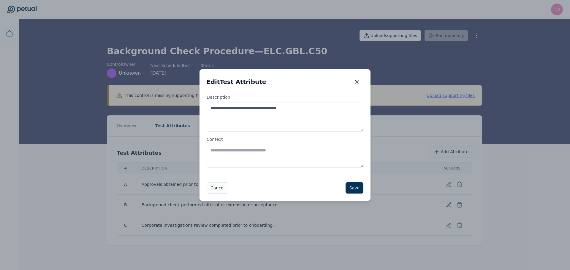
drag, startPoint x: 300, startPoint y: 107, endPoint x: 173, endPoint y: 106, distance: 127.1
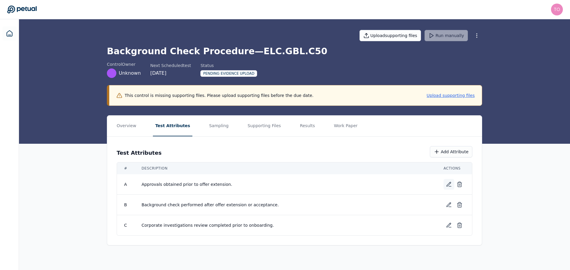
click at [449, 186] on icon at bounding box center [449, 185] width 4 height 4
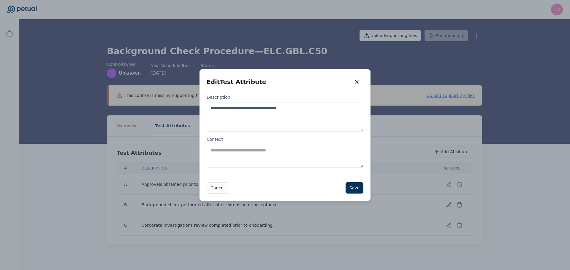
click at [238, 110] on textarea "**********" at bounding box center [285, 117] width 157 height 29
paste textarea "**********"
type textarea "**********"
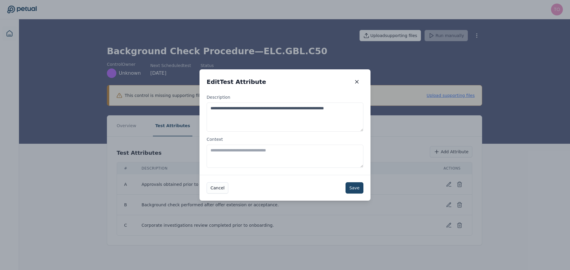
click at [352, 187] on button "Save" at bounding box center [355, 188] width 18 height 11
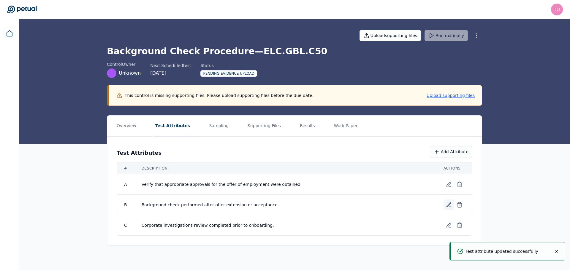
click at [451, 205] on icon at bounding box center [449, 205] width 6 height 6
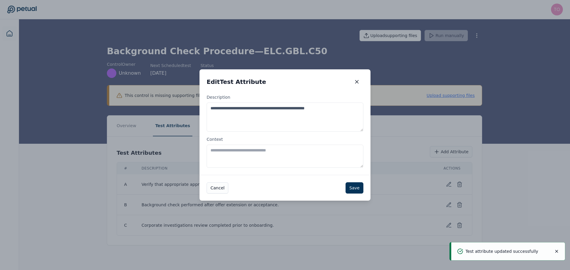
click at [303, 110] on textarea "**********" at bounding box center [285, 117] width 157 height 29
paste textarea "**********"
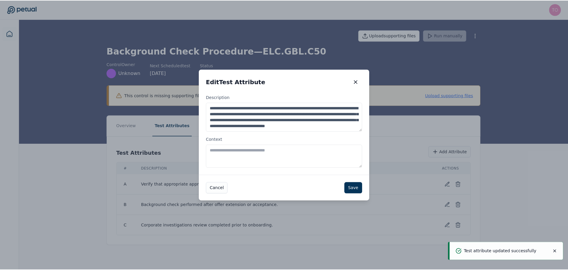
scroll to position [3, 0]
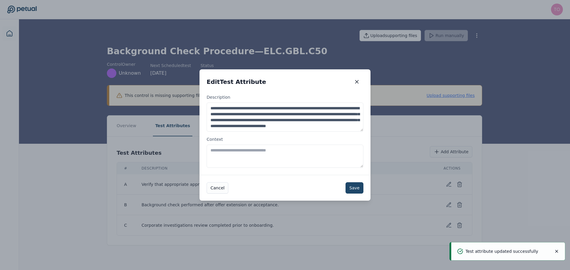
type textarea "**********"
click at [358, 189] on button "Save" at bounding box center [355, 188] width 18 height 11
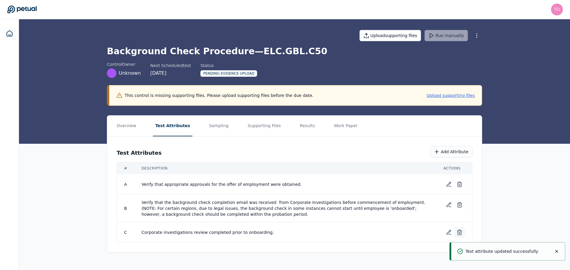
click at [459, 232] on line at bounding box center [459, 232] width 0 height 1
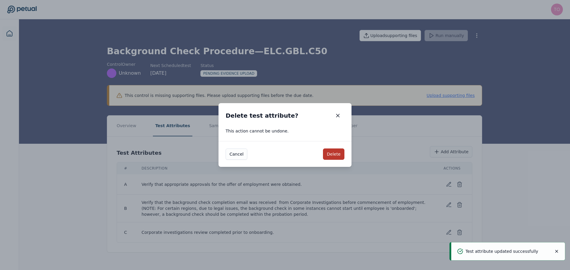
click at [335, 155] on button "Delete" at bounding box center [333, 154] width 21 height 11
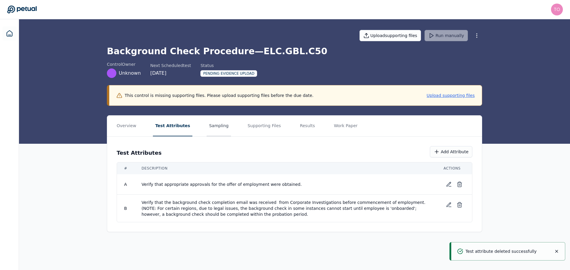
click at [210, 120] on button "Sampling" at bounding box center [219, 126] width 24 height 21
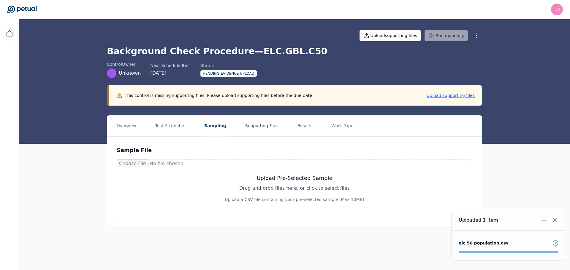
click at [256, 126] on button "Supporting Files" at bounding box center [262, 126] width 38 height 21
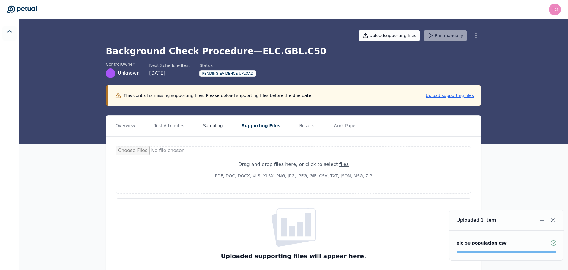
click at [211, 127] on button "Sampling" at bounding box center [213, 126] width 24 height 21
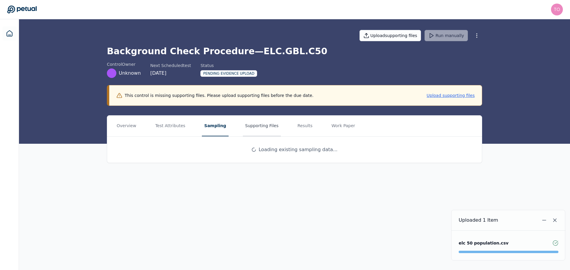
click at [252, 126] on button "Supporting Files" at bounding box center [262, 126] width 38 height 21
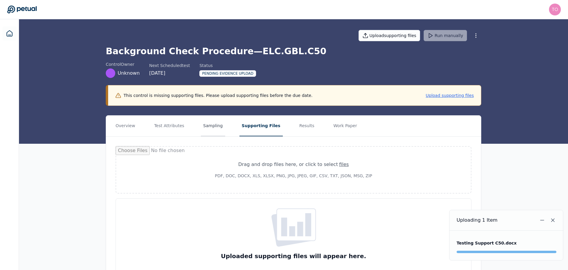
click at [204, 125] on button "Sampling" at bounding box center [213, 126] width 24 height 21
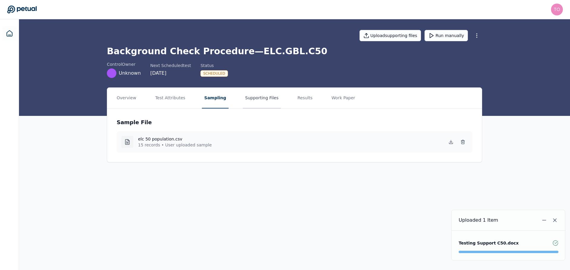
click at [247, 96] on button "Supporting Files" at bounding box center [262, 98] width 38 height 21
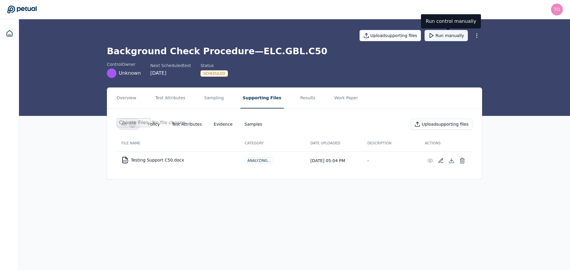
click at [451, 34] on button "Run manually" at bounding box center [446, 35] width 43 height 11
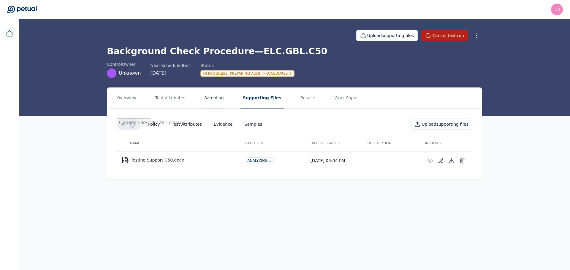
click at [211, 100] on button "Sampling" at bounding box center [214, 98] width 24 height 21
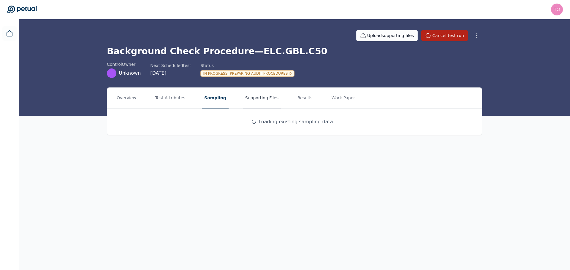
click at [249, 99] on button "Supporting Files" at bounding box center [262, 98] width 38 height 21
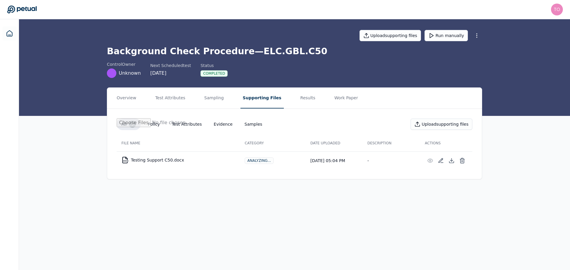
click at [303, 97] on nav "Overview Test Attributes Sampling Supporting Files Results Work Paper" at bounding box center [294, 98] width 375 height 21
click at [298, 96] on button "Results" at bounding box center [308, 98] width 20 height 21
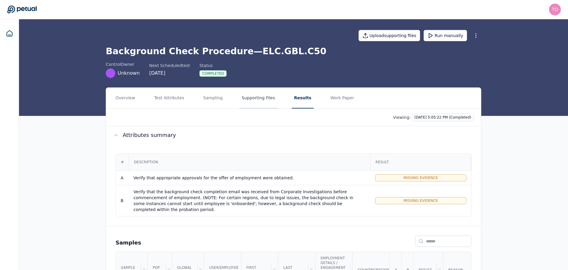
click at [254, 96] on button "Supporting Files" at bounding box center [258, 98] width 38 height 21
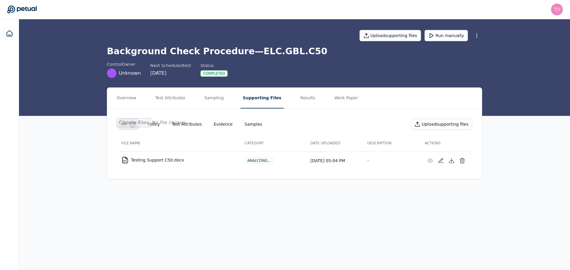
click at [156, 160] on td "DOCX Testing Support C50.docx" at bounding box center [178, 160] width 123 height 14
click at [243, 124] on button "Samples" at bounding box center [253, 124] width 27 height 11
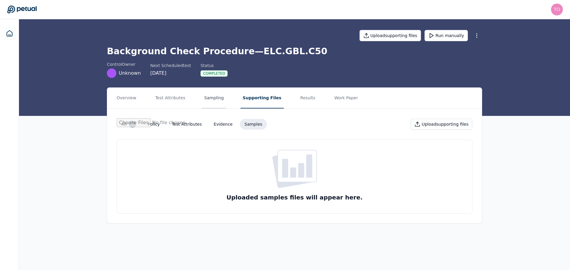
click at [202, 96] on button "Sampling" at bounding box center [214, 98] width 24 height 21
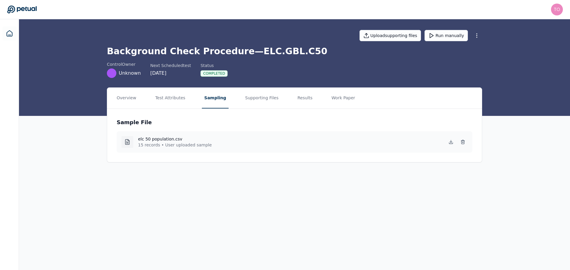
click at [196, 149] on div "elc 50 population.csv 15 records • User uploaded sample" at bounding box center [295, 142] width 356 height 21
click at [450, 140] on icon at bounding box center [451, 142] width 5 height 5
click at [165, 97] on button "Test Attributes" at bounding box center [170, 98] width 35 height 21
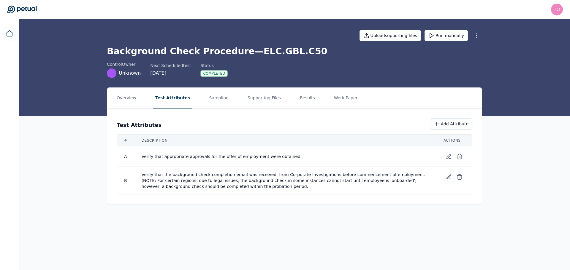
click at [195, 99] on nav "Overview Test Attributes Sampling Supporting Files Results Work Paper" at bounding box center [294, 98] width 375 height 21
click at [252, 102] on button "Supporting Files" at bounding box center [264, 98] width 38 height 21
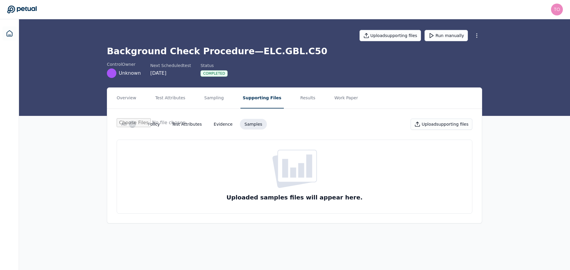
click at [214, 124] on button "Evidence" at bounding box center [223, 124] width 29 height 11
drag, startPoint x: 187, startPoint y: 124, endPoint x: 165, endPoint y: 122, distance: 22.4
click at [187, 124] on button "Test Attributes" at bounding box center [186, 124] width 39 height 11
click at [154, 122] on button "Policy" at bounding box center [153, 124] width 21 height 11
click at [125, 125] on button "All 1" at bounding box center [129, 124] width 24 height 12
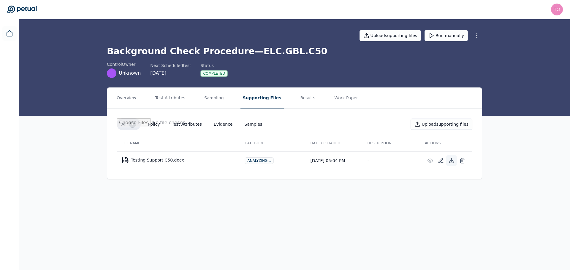
click at [452, 162] on icon at bounding box center [451, 160] width 2 height 1
click at [461, 161] on icon at bounding box center [462, 161] width 6 height 6
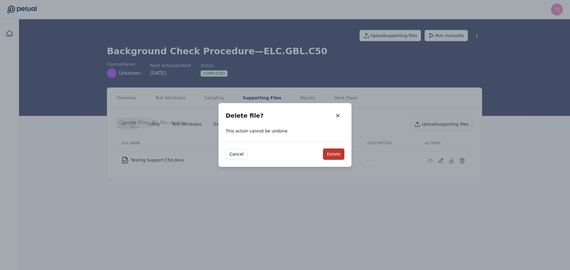
click at [335, 154] on button "Delete" at bounding box center [333, 154] width 21 height 11
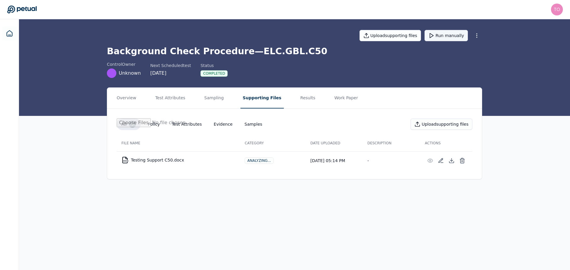
click at [458, 35] on button "Run manually" at bounding box center [446, 35] width 43 height 11
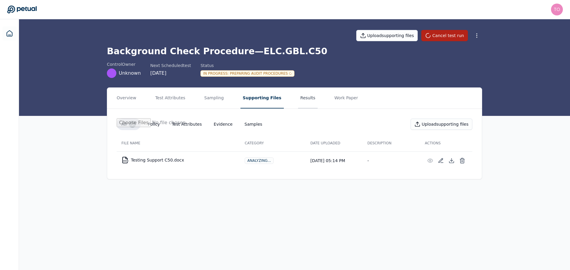
click at [298, 94] on button "Results" at bounding box center [308, 98] width 20 height 21
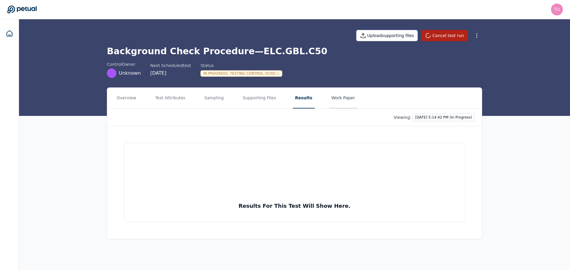
click at [333, 100] on button "Work Paper" at bounding box center [343, 98] width 29 height 21
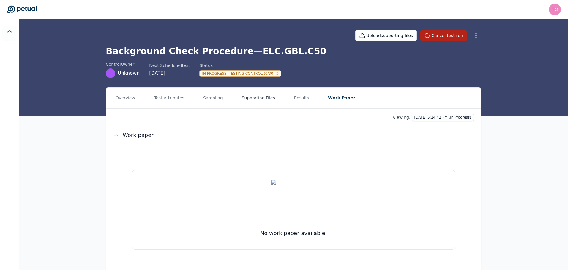
click at [248, 96] on button "Supporting Files" at bounding box center [258, 98] width 38 height 21
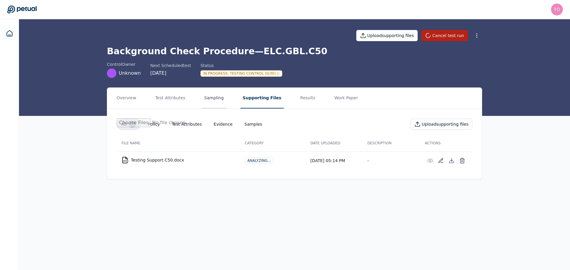
click at [205, 99] on button "Sampling" at bounding box center [214, 98] width 24 height 21
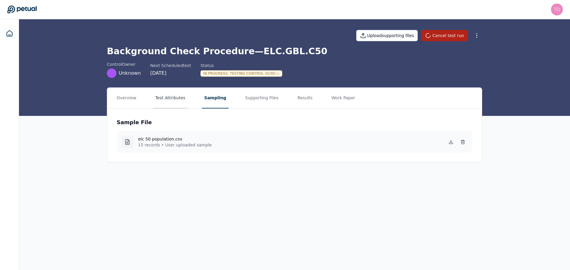
click at [172, 98] on button "Test Attributes" at bounding box center [170, 98] width 35 height 21
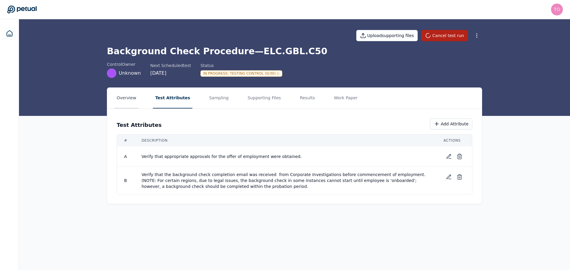
click at [120, 98] on button "Overview" at bounding box center [126, 98] width 24 height 21
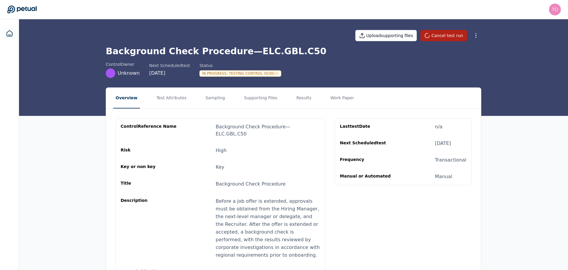
click at [282, 96] on nav "Overview Test Attributes Sampling Supporting Files Results Work Paper" at bounding box center [293, 98] width 375 height 21
click at [294, 97] on button "Results" at bounding box center [304, 98] width 20 height 21
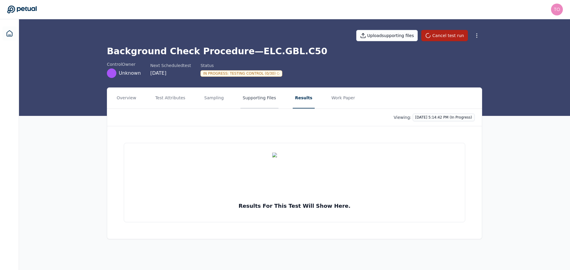
click at [243, 99] on button "Supporting Files" at bounding box center [259, 98] width 38 height 21
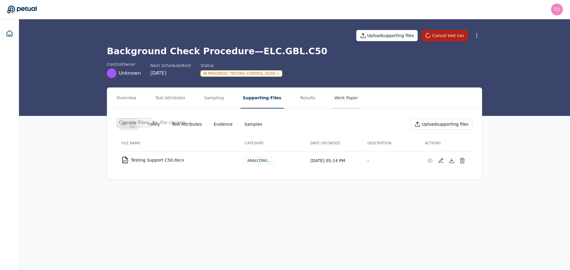
click at [336, 99] on button "Work Paper" at bounding box center [346, 98] width 29 height 21
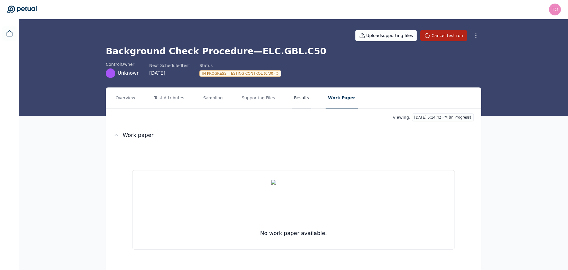
click at [293, 97] on button "Results" at bounding box center [302, 98] width 20 height 21
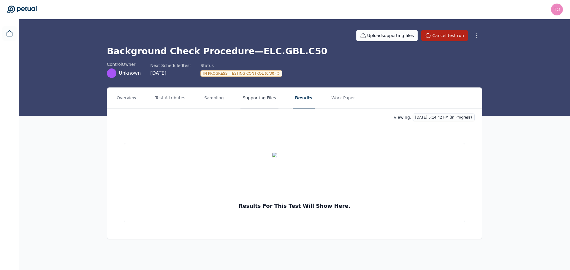
click at [252, 95] on button "Supporting Files" at bounding box center [259, 98] width 38 height 21
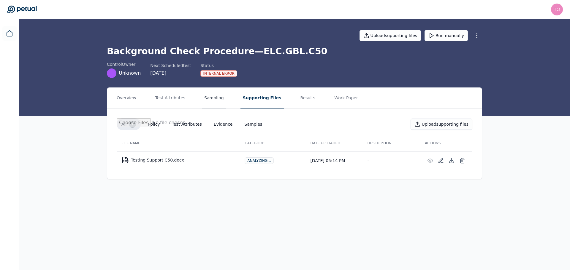
click at [210, 94] on button "Sampling" at bounding box center [214, 98] width 24 height 21
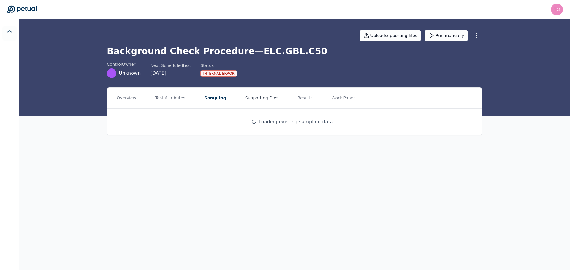
click at [254, 96] on button "Supporting Files" at bounding box center [262, 98] width 38 height 21
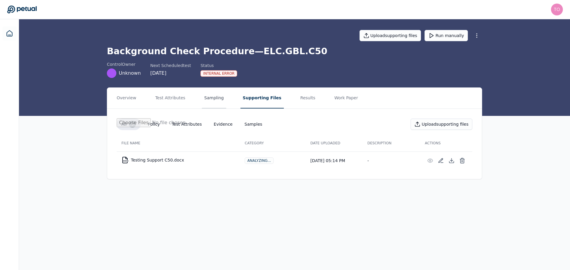
click at [211, 97] on button "Sampling" at bounding box center [214, 98] width 24 height 21
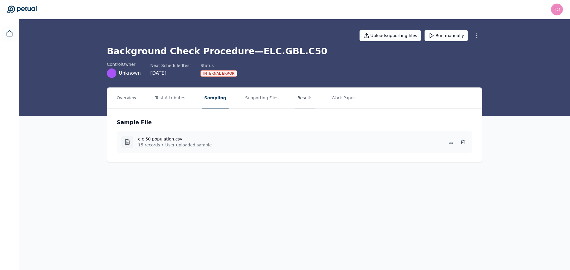
click at [295, 96] on button "Results" at bounding box center [305, 98] width 20 height 21
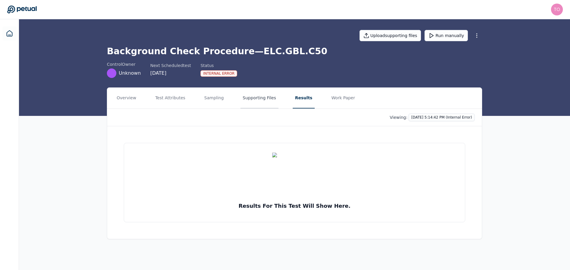
click at [240, 97] on button "Supporting Files" at bounding box center [259, 98] width 38 height 21
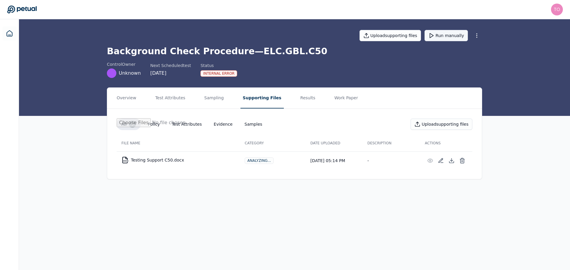
click at [445, 33] on button "Run manually" at bounding box center [446, 35] width 43 height 11
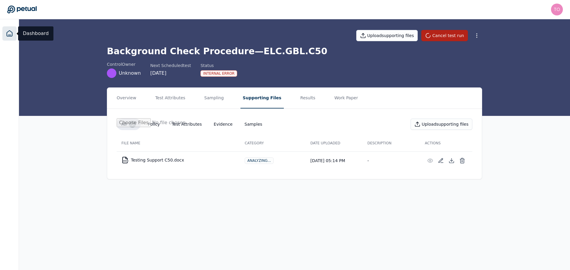
click at [12, 35] on icon at bounding box center [9, 33] width 7 height 7
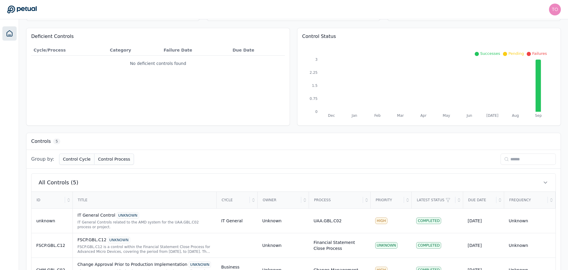
scroll to position [125, 0]
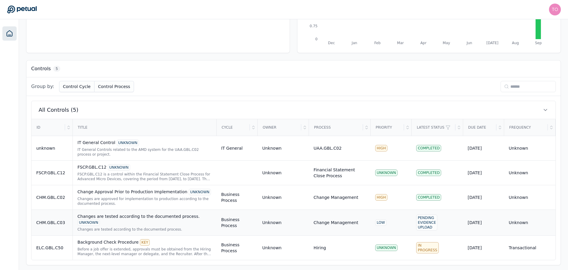
drag, startPoint x: 337, startPoint y: 221, endPoint x: 320, endPoint y: 222, distance: 17.2
click at [320, 222] on div "Change Management" at bounding box center [336, 223] width 45 height 6
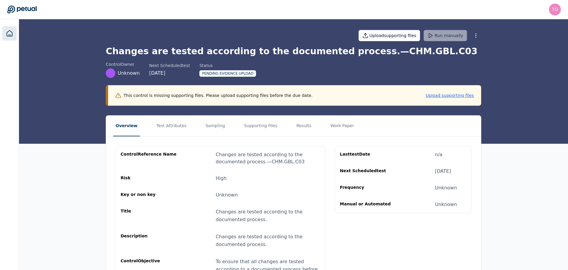
click at [9, 36] on icon at bounding box center [9, 34] width 5 height 6
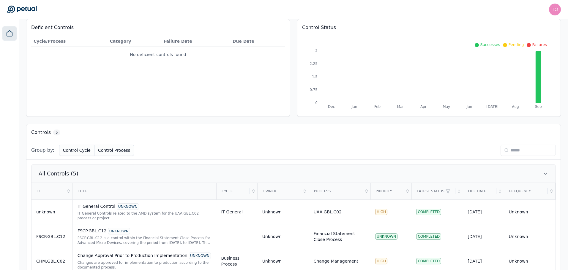
scroll to position [125, 0]
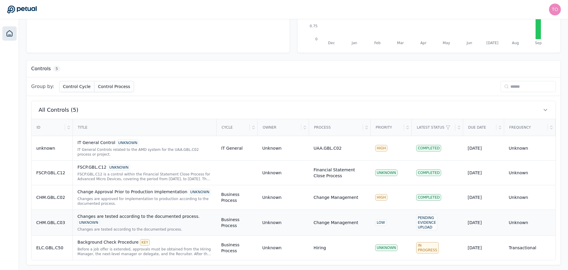
drag, startPoint x: 528, startPoint y: 224, endPoint x: 36, endPoint y: 225, distance: 491.7
click at [36, 225] on td "CHM.GBL.C03" at bounding box center [51, 223] width 41 height 26
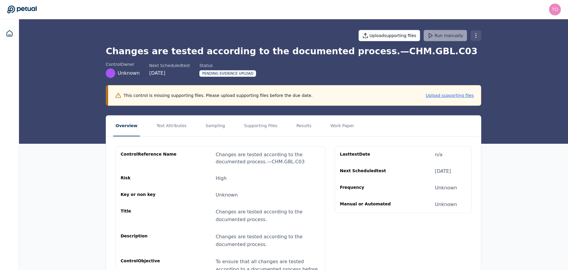
click at [474, 36] on html "[PERSON_NAME][EMAIL_ADDRESS][PERSON_NAME][DOMAIN_NAME] [PERSON_NAME][DOMAIN_NAM…" at bounding box center [284, 157] width 568 height 314
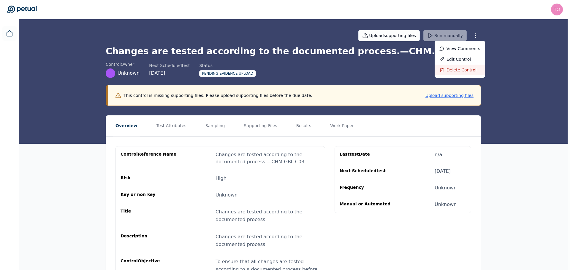
click at [457, 70] on div "Delete control" at bounding box center [460, 70] width 50 height 11
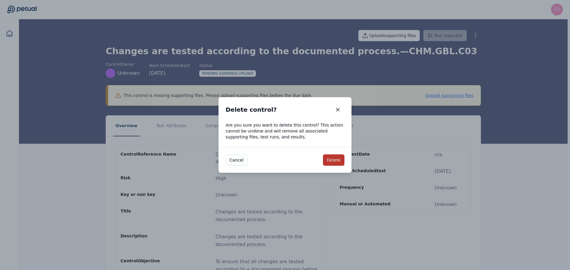
click at [336, 162] on button "Delete" at bounding box center [333, 160] width 21 height 11
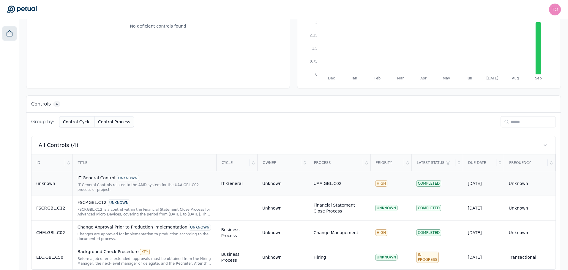
scroll to position [101, 0]
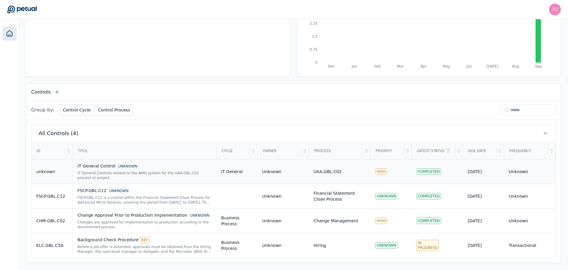
click at [170, 173] on div "IT General Controls related to the AMD system for the UAA.GBL.C02 process or pr…" at bounding box center [144, 176] width 134 height 10
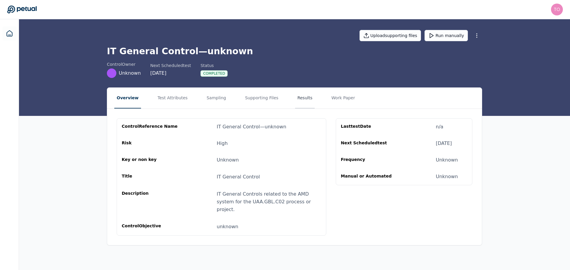
click at [295, 97] on button "Results" at bounding box center [305, 98] width 20 height 21
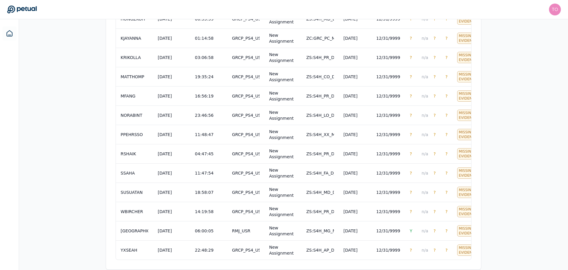
scroll to position [337, 0]
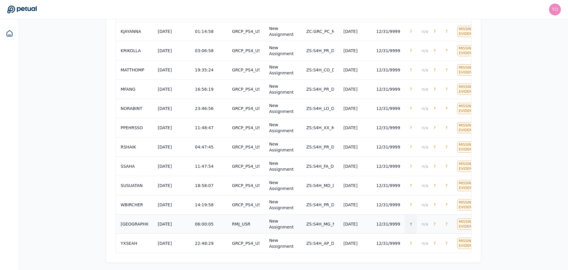
click at [409, 222] on span "Y" at bounding box center [410, 224] width 3 height 5
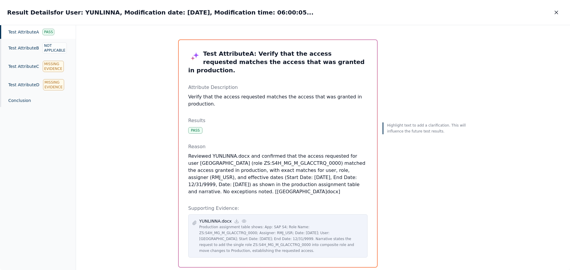
click at [242, 219] on icon at bounding box center [244, 221] width 5 height 5
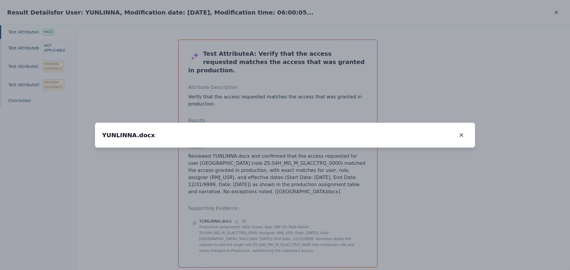
drag, startPoint x: 307, startPoint y: 136, endPoint x: 304, endPoint y: 133, distance: 4.8
click at [282, 148] on img at bounding box center [282, 148] width 0 height 0
drag, startPoint x: 338, startPoint y: 184, endPoint x: 341, endPoint y: 201, distance: 17.4
click at [285, 164] on img at bounding box center [285, 164] width 0 height 0
click at [461, 132] on icon "button" at bounding box center [461, 135] width 6 height 6
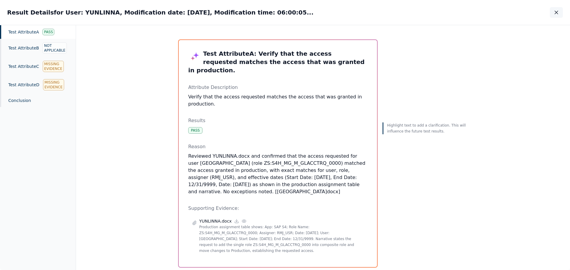
click at [556, 13] on icon "button" at bounding box center [556, 12] width 3 height 3
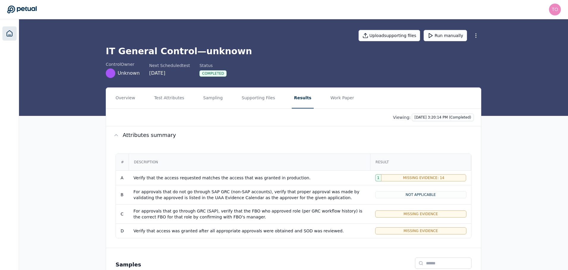
click at [10, 34] on icon at bounding box center [9, 33] width 7 height 7
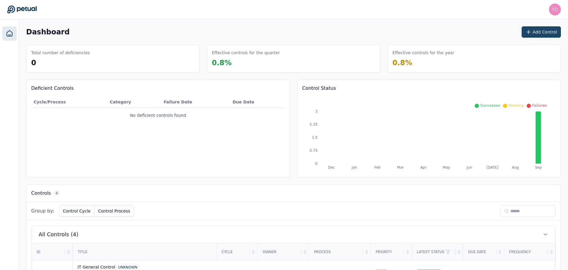
click at [549, 30] on button "Add Control" at bounding box center [540, 31] width 39 height 11
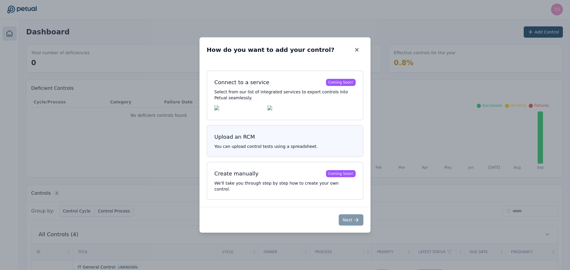
click at [320, 145] on button "Upload an RCM You can upload control tests using a spreadsheet." at bounding box center [285, 141] width 157 height 32
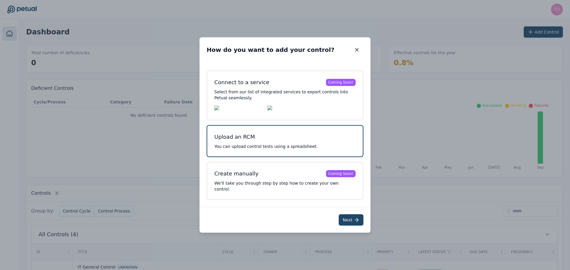
click at [347, 215] on button "Next" at bounding box center [351, 220] width 25 height 11
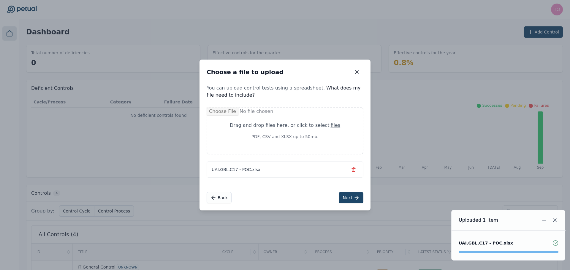
click at [351, 197] on button "Next" at bounding box center [351, 197] width 25 height 11
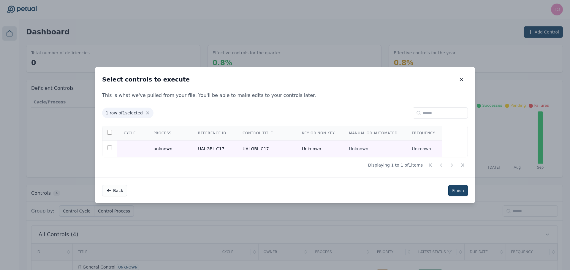
click at [453, 191] on button "Finish" at bounding box center [458, 190] width 20 height 11
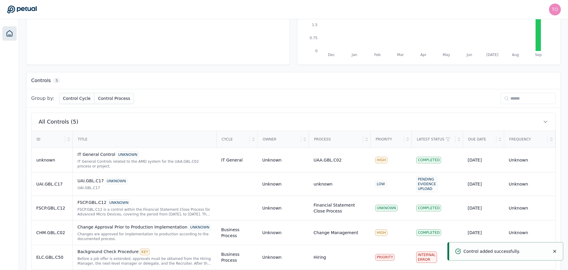
scroll to position [125, 0]
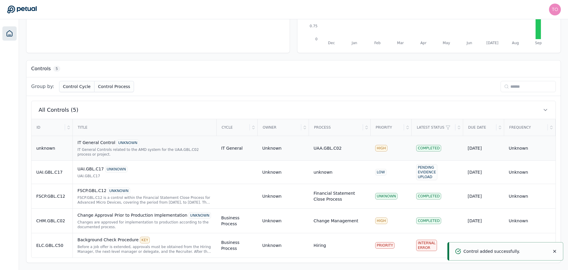
click at [178, 150] on div "IT General Controls related to the AMD system for the UAA.GBL.C02 process or pr…" at bounding box center [144, 153] width 134 height 10
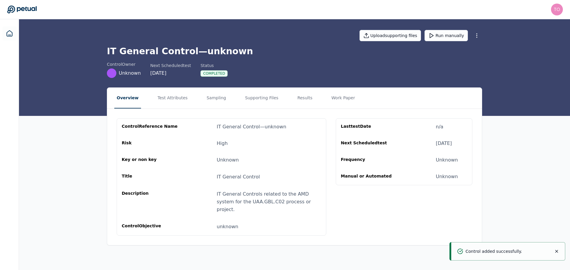
click at [224, 153] on div "control Reference Name IT General Control — unknown Risk High Key or non key Un…" at bounding box center [222, 177] width 200 height 107
click at [164, 96] on button "Test Attributes" at bounding box center [172, 98] width 35 height 21
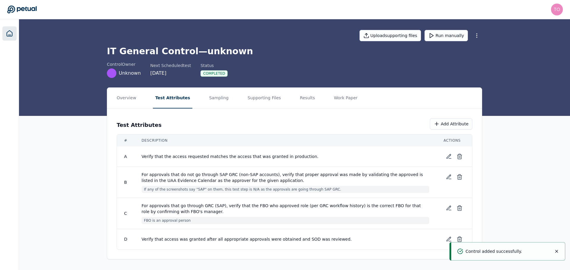
click at [12, 34] on icon at bounding box center [9, 33] width 7 height 7
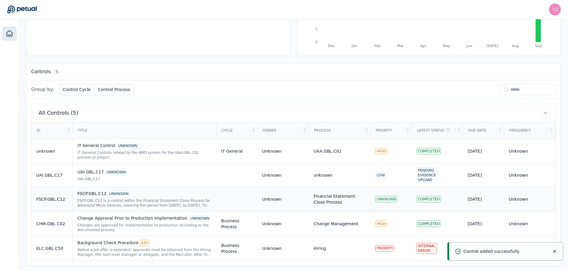
scroll to position [125, 0]
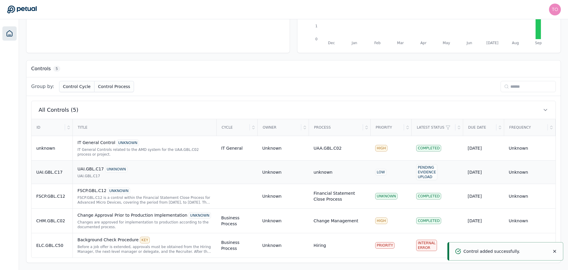
click at [132, 178] on div "UAI.GBL.C17" at bounding box center [144, 176] width 134 height 5
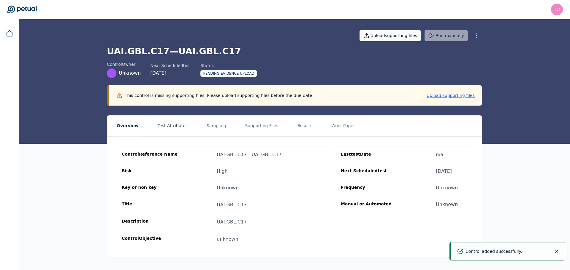
click at [161, 130] on button "Test Attributes" at bounding box center [172, 126] width 35 height 21
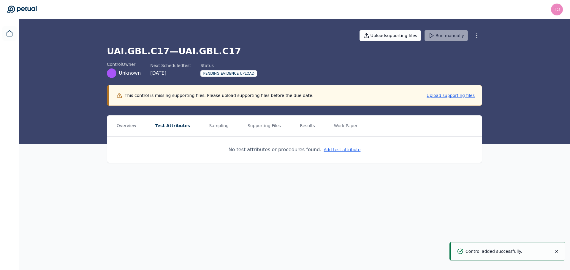
click at [331, 144] on div "No test attributes or procedures found. Add test attribute" at bounding box center [294, 150] width 375 height 26
click at [333, 149] on button "Add test attribute" at bounding box center [342, 150] width 37 height 6
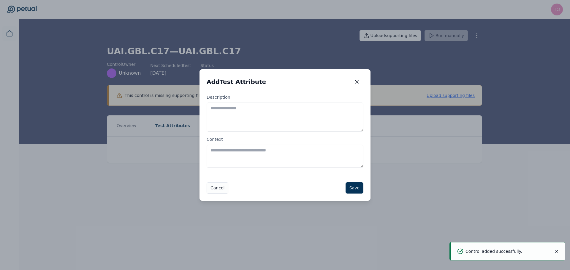
click at [259, 106] on textarea "Description" at bounding box center [285, 117] width 157 height 29
paste textarea "**********"
type textarea "**********"
click at [355, 187] on button "Save" at bounding box center [355, 188] width 18 height 11
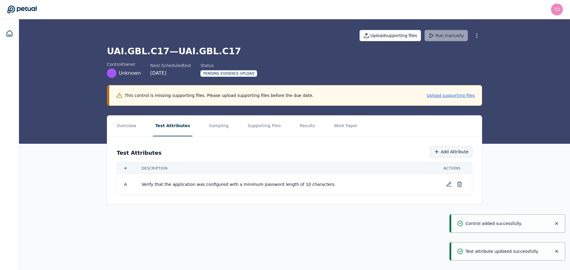
click at [462, 155] on button "Add Attribute" at bounding box center [451, 151] width 42 height 11
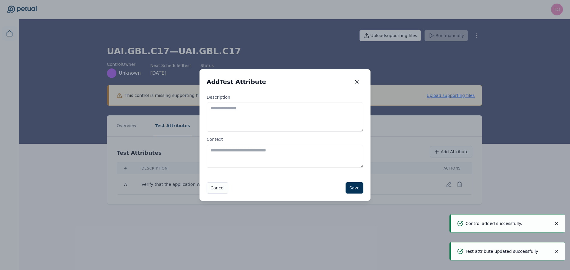
drag, startPoint x: 303, startPoint y: 109, endPoint x: 306, endPoint y: 112, distance: 3.6
click at [304, 109] on textarea "Description" at bounding box center [285, 117] width 157 height 29
paste textarea "**********"
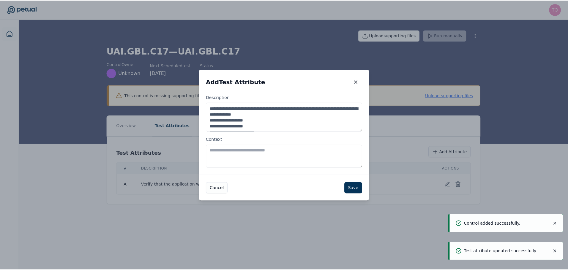
scroll to position [15, 0]
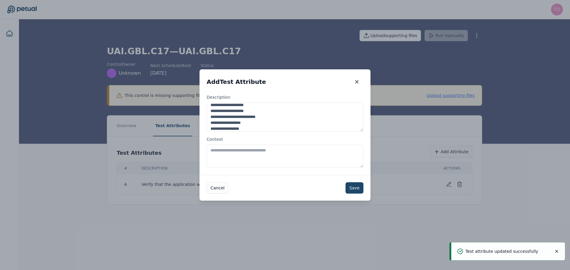
type textarea "**********"
click at [357, 191] on button "Save" at bounding box center [355, 188] width 18 height 11
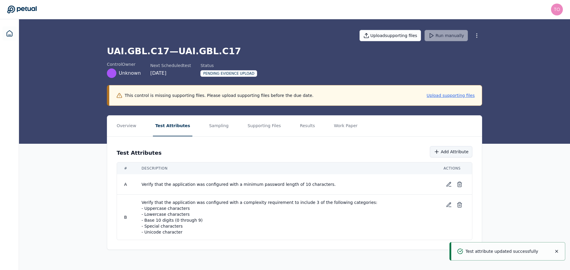
click at [456, 153] on button "Add Attribute" at bounding box center [451, 151] width 42 height 11
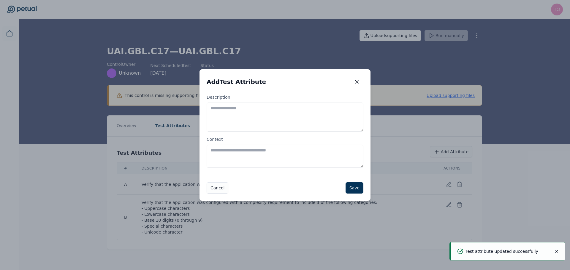
click at [266, 114] on textarea "Description" at bounding box center [285, 117] width 157 height 29
paste textarea "**********"
type textarea "**********"
click at [354, 186] on button "Save" at bounding box center [355, 188] width 18 height 11
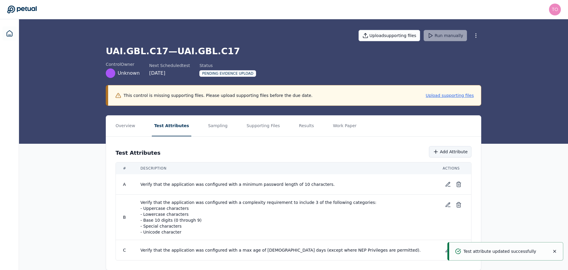
click at [437, 149] on icon at bounding box center [436, 152] width 6 height 6
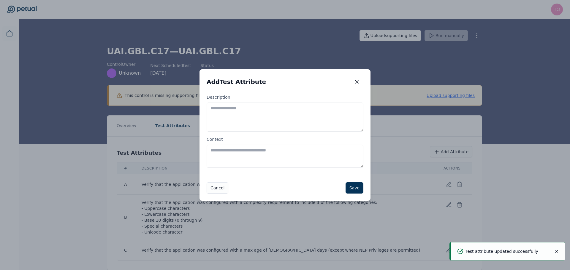
click at [289, 110] on textarea "Description" at bounding box center [285, 117] width 157 height 29
paste textarea "**********"
type textarea "**********"
click at [359, 188] on button "Save" at bounding box center [355, 188] width 18 height 11
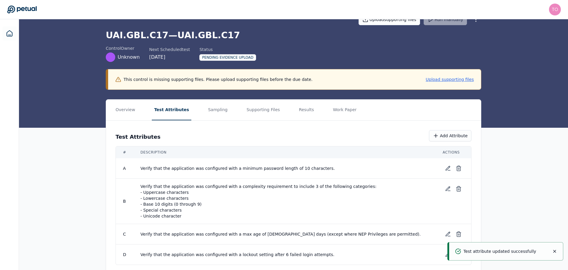
scroll to position [30, 0]
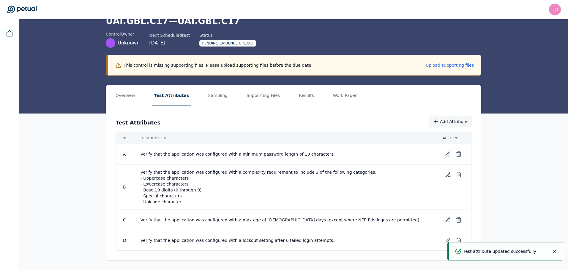
drag, startPoint x: 457, startPoint y: 121, endPoint x: 454, endPoint y: 121, distance: 3.6
click at [455, 121] on button "Add Attribute" at bounding box center [450, 121] width 42 height 11
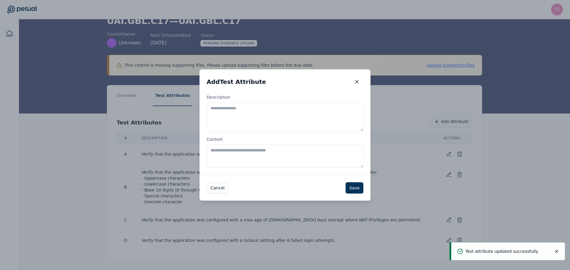
click at [309, 106] on textarea "Description" at bounding box center [285, 117] width 157 height 29
paste textarea "**********"
type textarea "**********"
drag, startPoint x: 353, startPoint y: 189, endPoint x: 350, endPoint y: 189, distance: 3.4
click at [353, 189] on button "Save" at bounding box center [355, 188] width 18 height 11
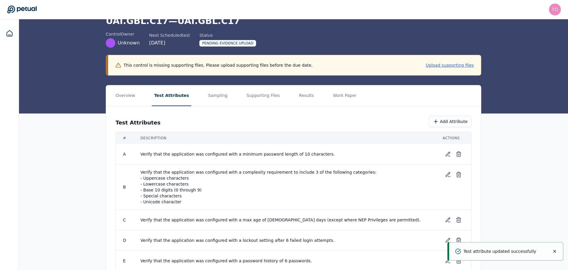
scroll to position [51, 0]
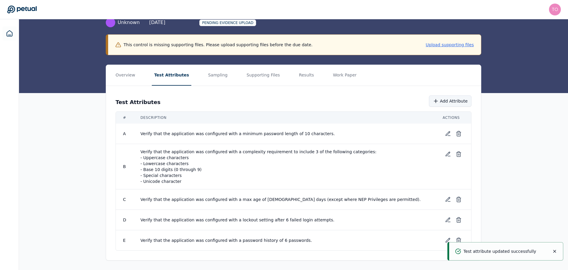
click at [455, 102] on button "Add Attribute" at bounding box center [450, 101] width 42 height 11
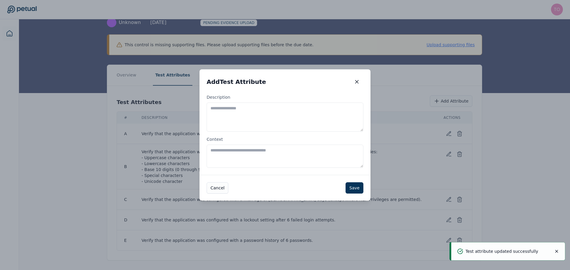
drag, startPoint x: 293, startPoint y: 156, endPoint x: 295, endPoint y: 151, distance: 4.9
click at [293, 156] on textarea "Context" at bounding box center [285, 156] width 157 height 23
click at [302, 108] on textarea "Description" at bounding box center [285, 117] width 157 height 29
paste textarea "**********"
type textarea "**********"
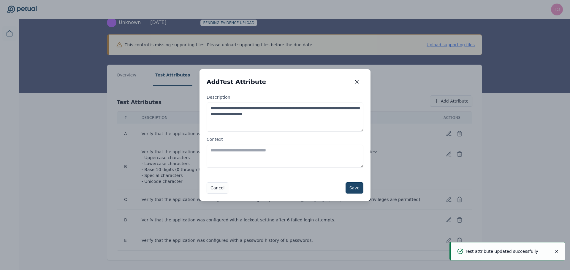
click at [354, 189] on button "Save" at bounding box center [355, 188] width 18 height 11
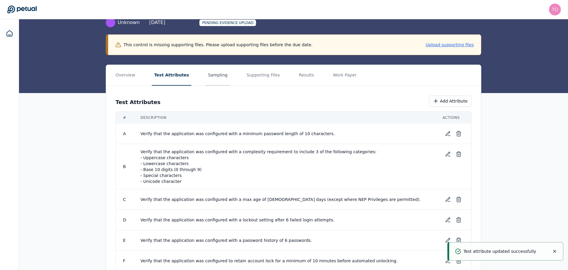
click at [205, 73] on button "Sampling" at bounding box center [217, 75] width 24 height 21
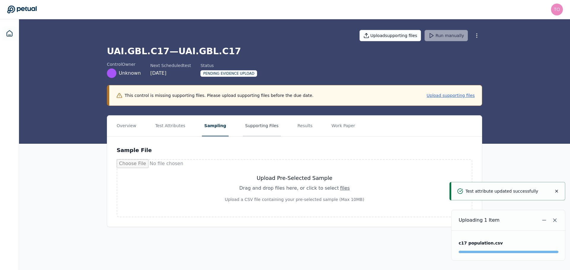
click at [254, 127] on button "Supporting Files" at bounding box center [262, 126] width 38 height 21
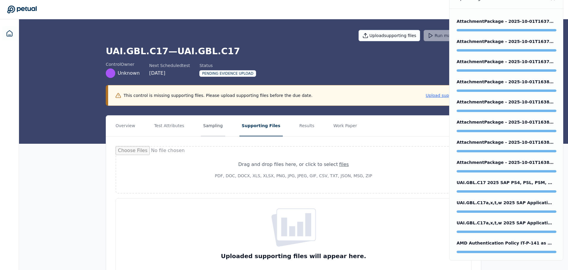
click at [203, 126] on button "Sampling" at bounding box center [213, 126] width 24 height 21
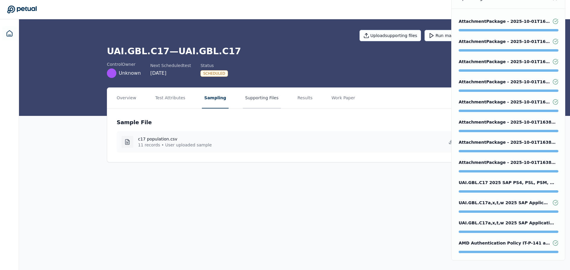
click at [253, 97] on button "Supporting Files" at bounding box center [262, 98] width 38 height 21
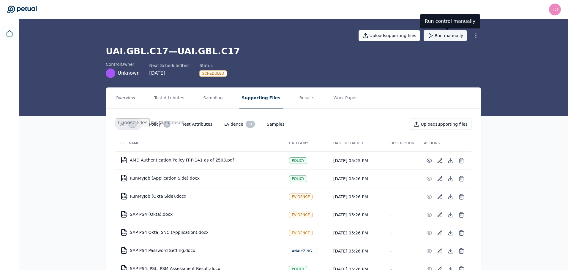
click at [458, 35] on button "Run manually" at bounding box center [444, 35] width 43 height 11
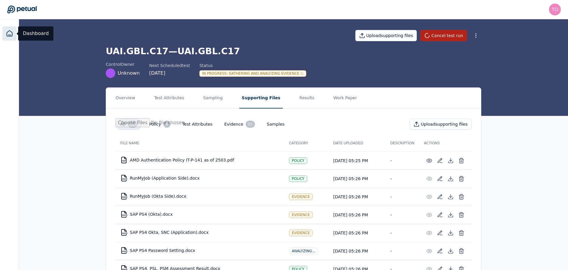
click at [9, 35] on icon at bounding box center [9, 34] width 5 height 6
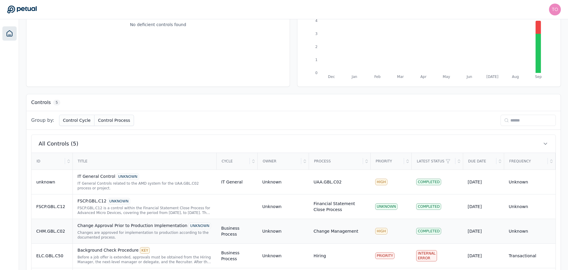
scroll to position [121, 0]
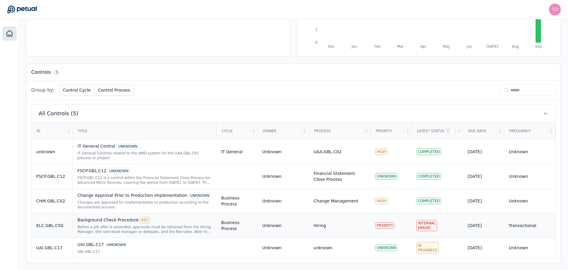
click at [179, 221] on div "Background Check Procedure KEY" at bounding box center [144, 220] width 134 height 7
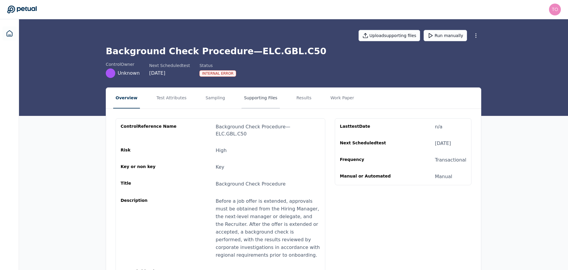
click at [251, 97] on button "Supporting Files" at bounding box center [260, 98] width 38 height 21
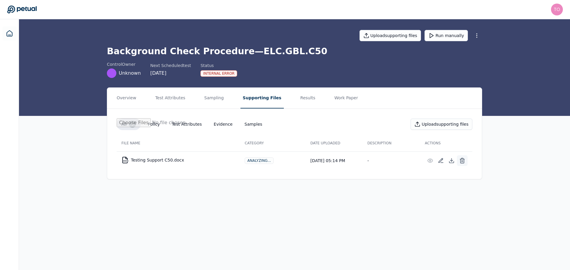
click at [461, 161] on icon at bounding box center [462, 161] width 4 height 4
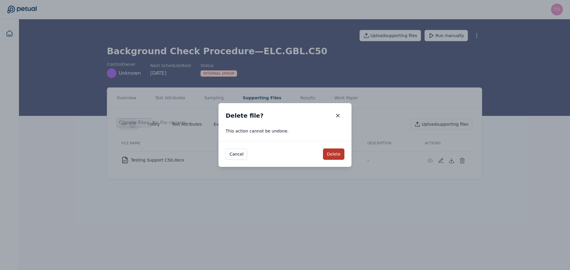
click at [337, 155] on button "Delete" at bounding box center [333, 154] width 21 height 11
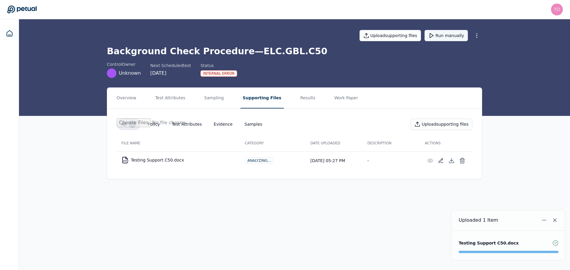
click at [462, 35] on button "Run manually" at bounding box center [446, 35] width 43 height 11
click at [10, 33] on icon at bounding box center [9, 33] width 7 height 7
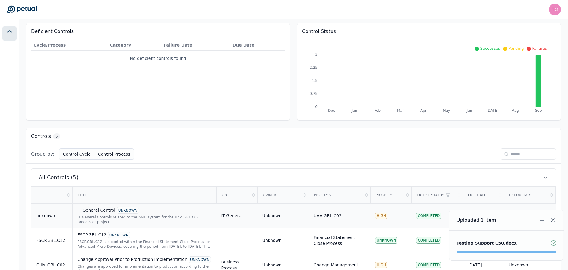
scroll to position [121, 0]
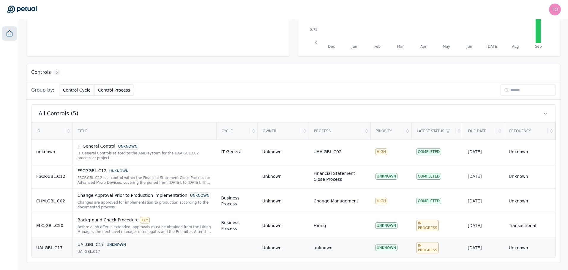
click at [171, 243] on div "UAI.GBL.C17 UNKNOWN" at bounding box center [144, 245] width 134 height 7
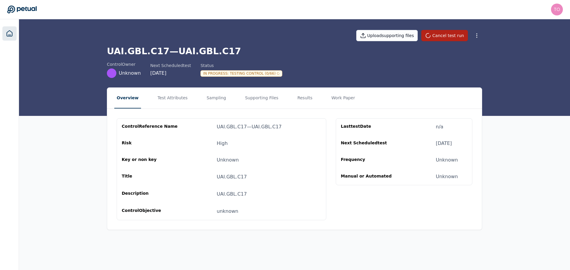
click at [10, 31] on icon at bounding box center [9, 34] width 5 height 6
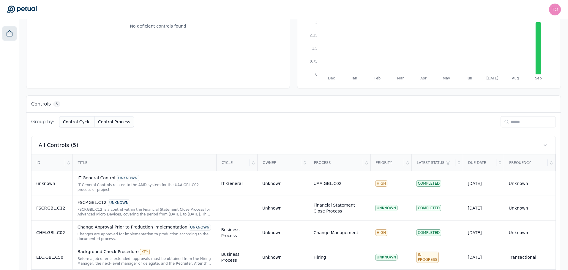
scroll to position [121, 0]
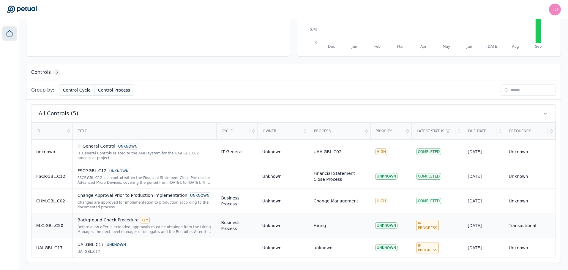
click at [154, 230] on div "Before a job offer is extended, approvals must be obtained from the Hiring Mana…" at bounding box center [144, 230] width 134 height 10
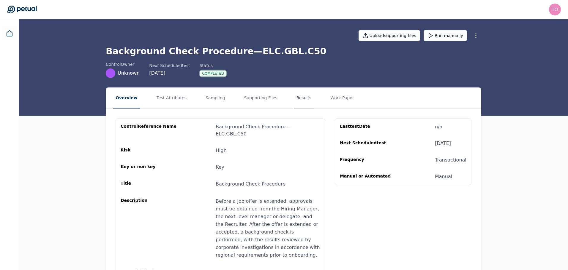
click at [298, 102] on button "Results" at bounding box center [304, 98] width 20 height 21
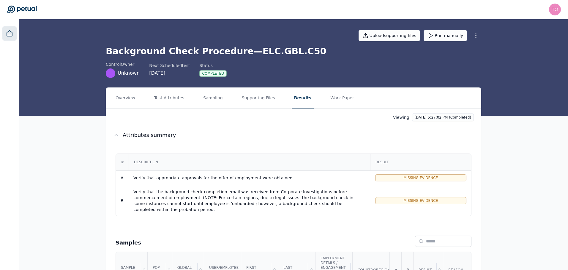
click at [13, 34] on link at bounding box center [9, 33] width 14 height 14
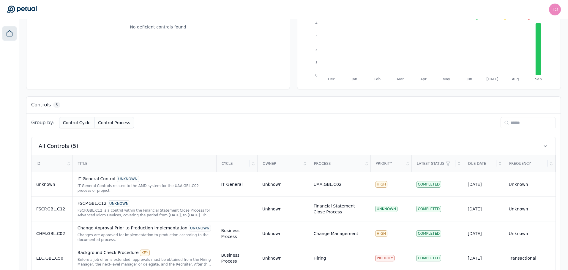
scroll to position [121, 0]
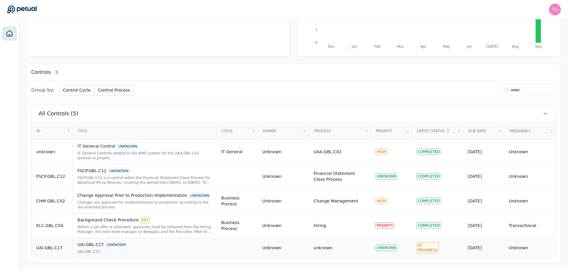
click at [147, 250] on div "UAI.GBL.C17" at bounding box center [144, 252] width 134 height 5
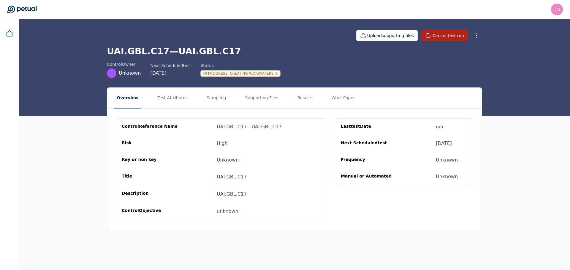
drag, startPoint x: 285, startPoint y: 109, endPoint x: 515, endPoint y: 119, distance: 230.3
click at [516, 119] on div "Overview Test Attributes Sampling Supporting Files Results Work Paper control R…" at bounding box center [294, 164] width 551 height 152
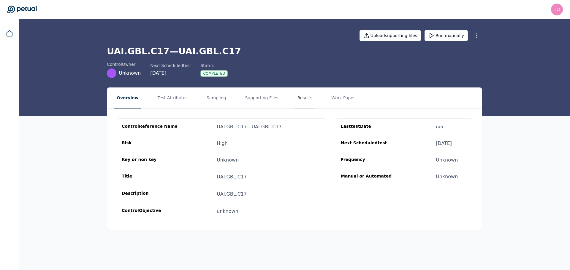
click at [296, 102] on button "Results" at bounding box center [305, 98] width 20 height 21
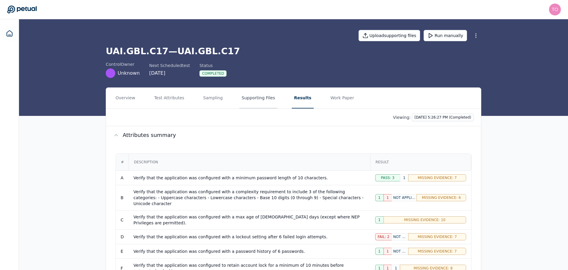
click at [254, 98] on button "Supporting Files" at bounding box center [258, 98] width 38 height 21
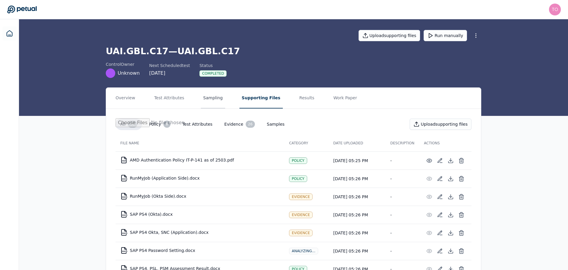
click at [205, 100] on button "Sampling" at bounding box center [213, 98] width 24 height 21
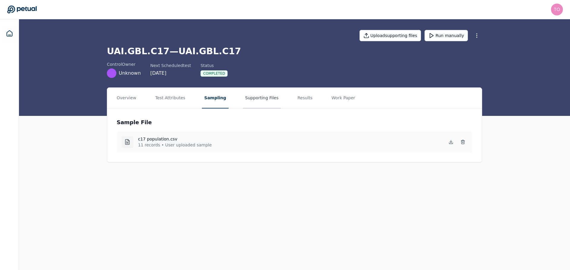
click at [257, 99] on button "Supporting Files" at bounding box center [262, 98] width 38 height 21
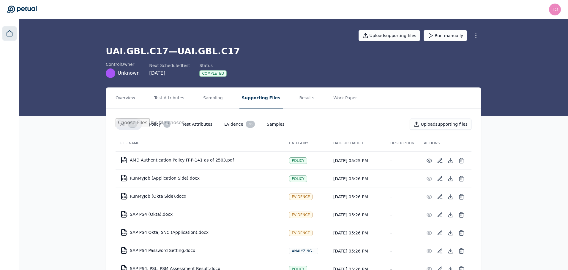
click at [13, 36] on link at bounding box center [9, 33] width 14 height 14
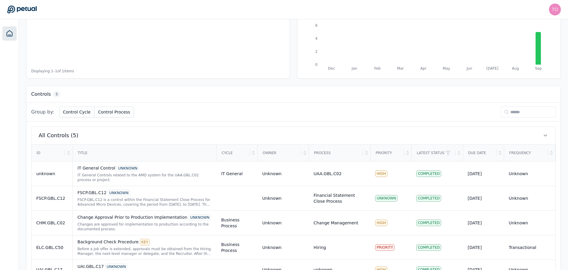
scroll to position [121, 0]
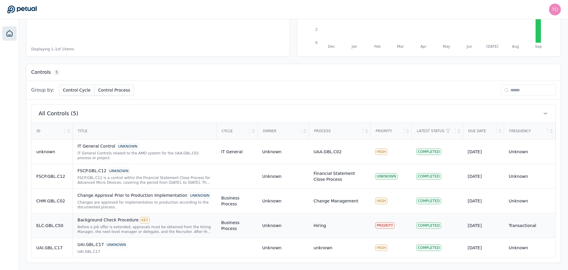
click at [317, 229] on td "Hiring" at bounding box center [339, 225] width 61 height 25
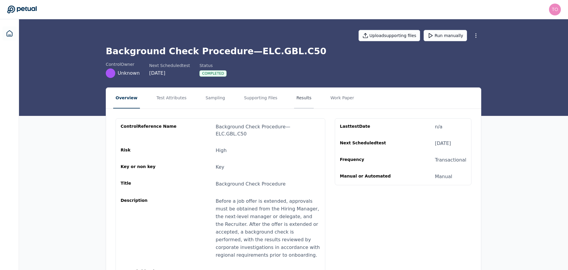
click at [294, 94] on button "Results" at bounding box center [304, 98] width 20 height 21
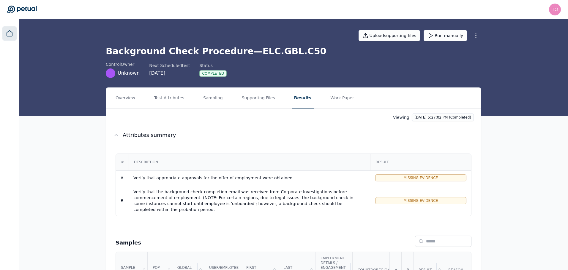
click at [10, 33] on icon at bounding box center [9, 33] width 7 height 7
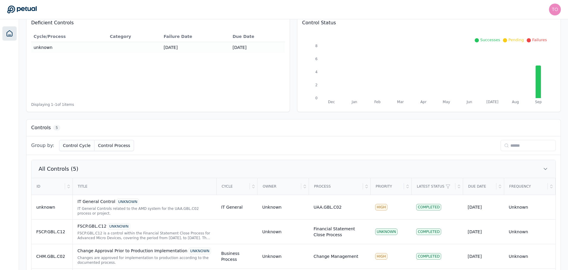
scroll to position [121, 0]
